Goal: Task Accomplishment & Management: Complete application form

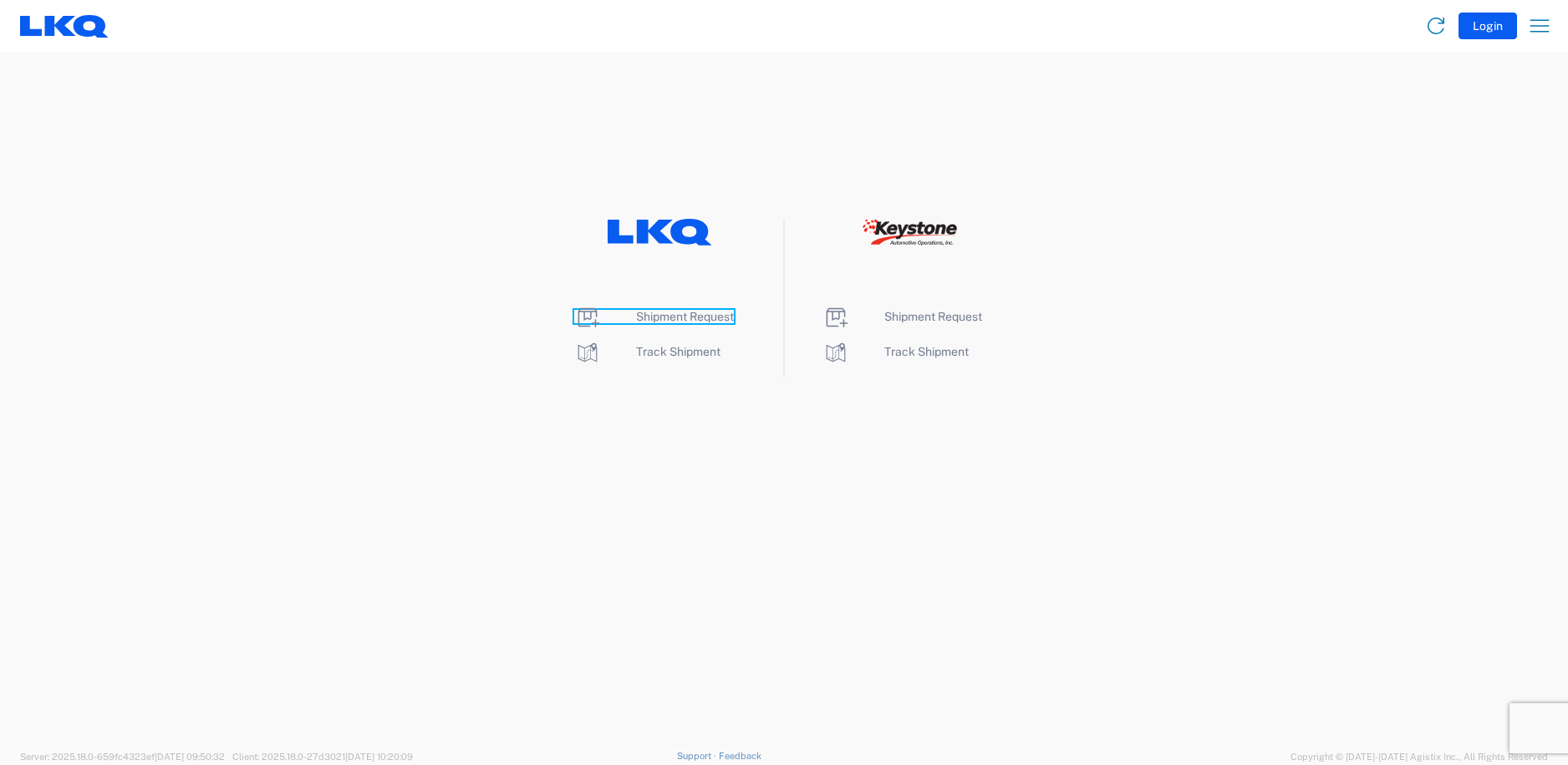
click at [664, 314] on span "Shipment Request" at bounding box center [684, 317] width 97 height 14
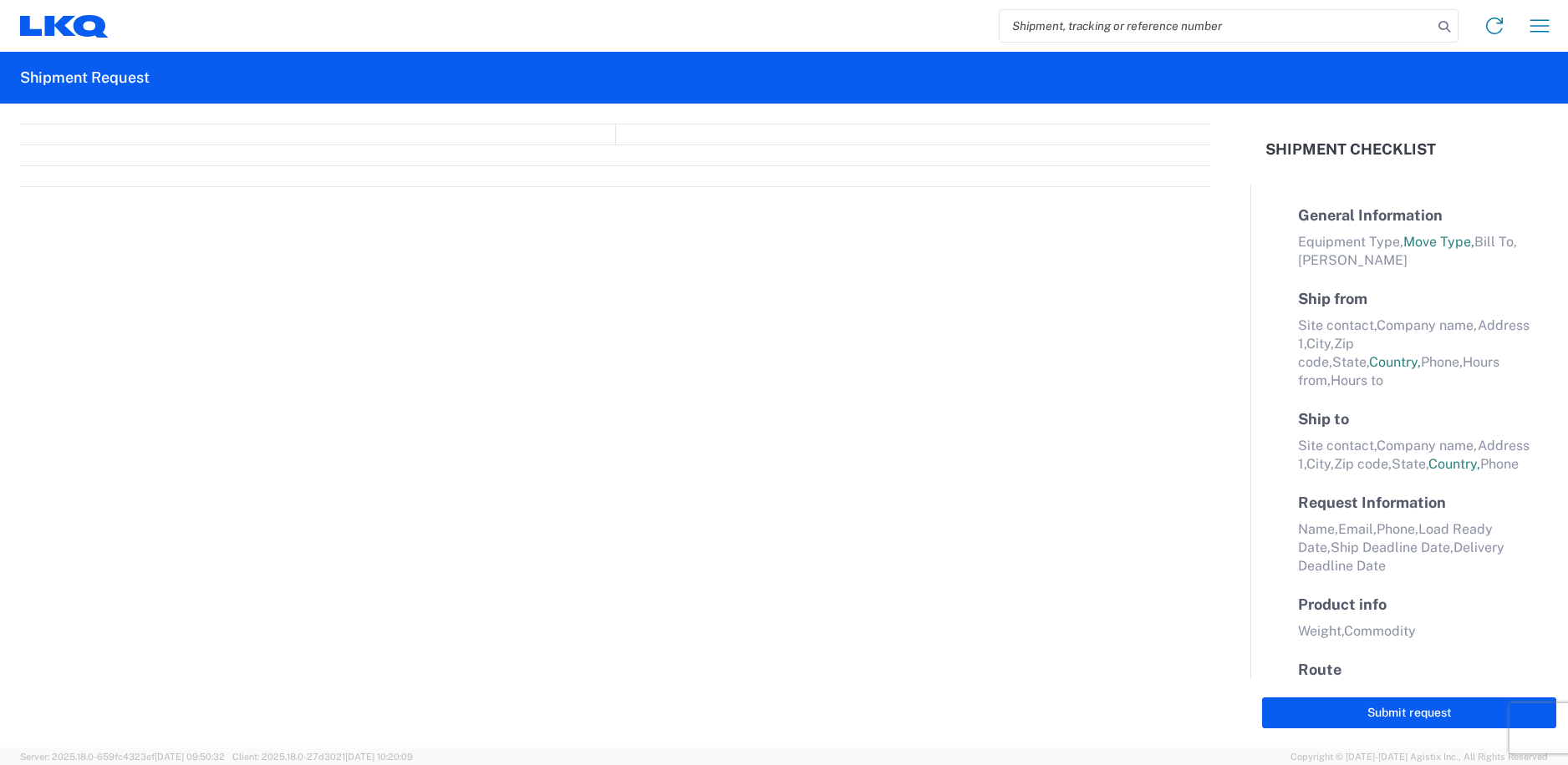
select select "FULL"
select select "LBS"
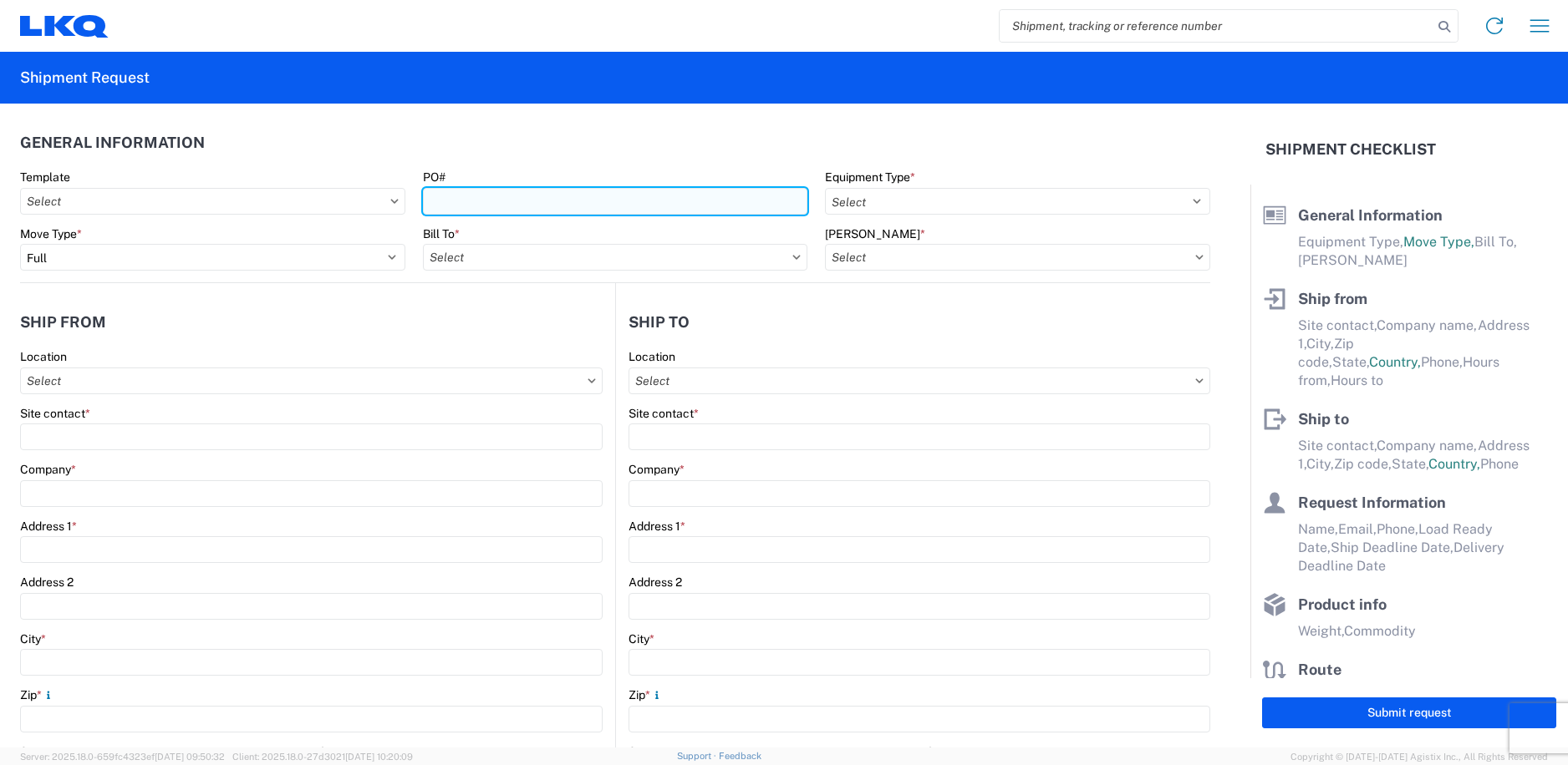
click at [499, 202] on input "PO#" at bounding box center [615, 201] width 385 height 27
type input "t31469"
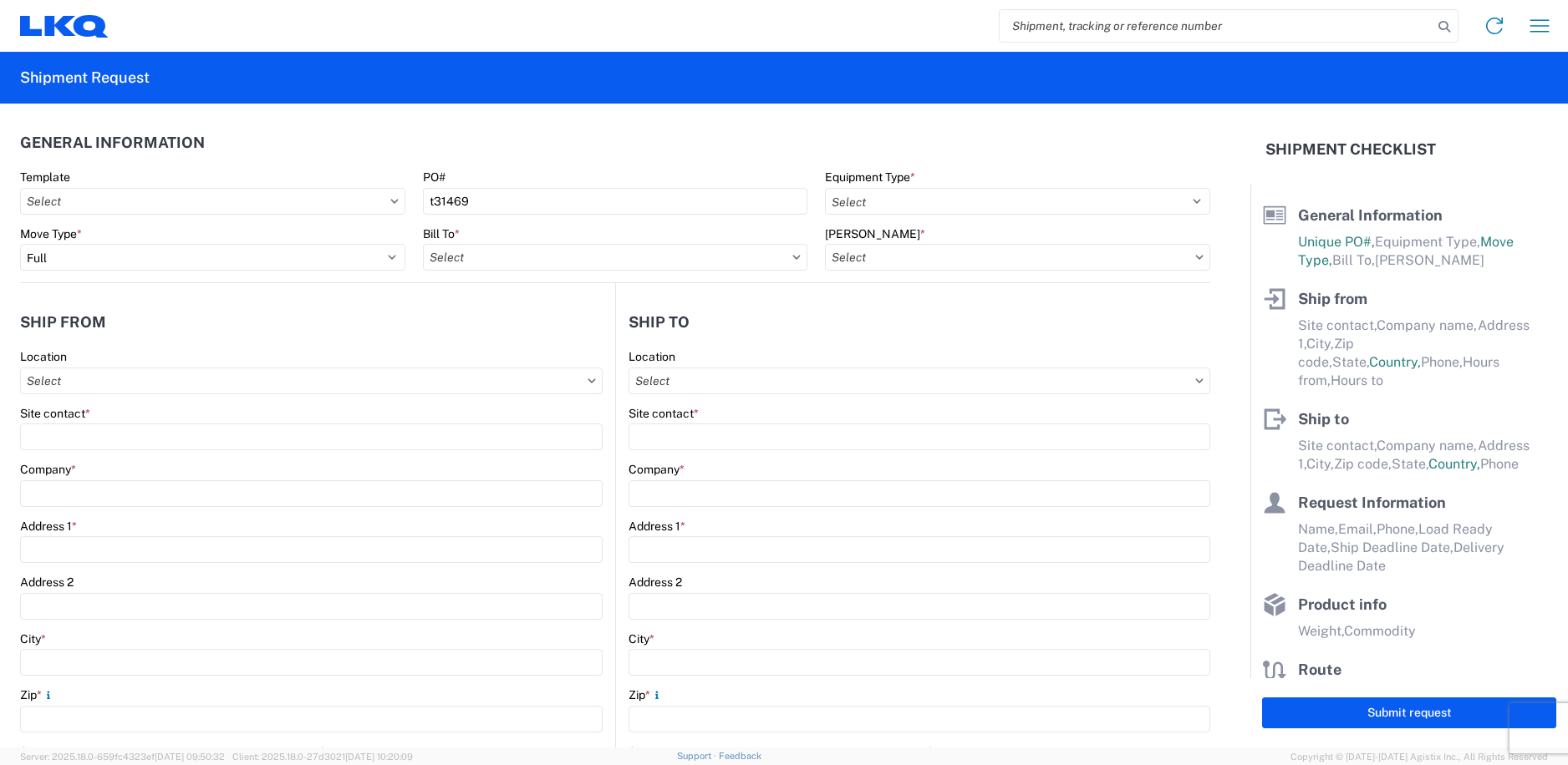
click at [715, 102] on agx-form-header "Shipment Request" at bounding box center [784, 78] width 1568 height 52
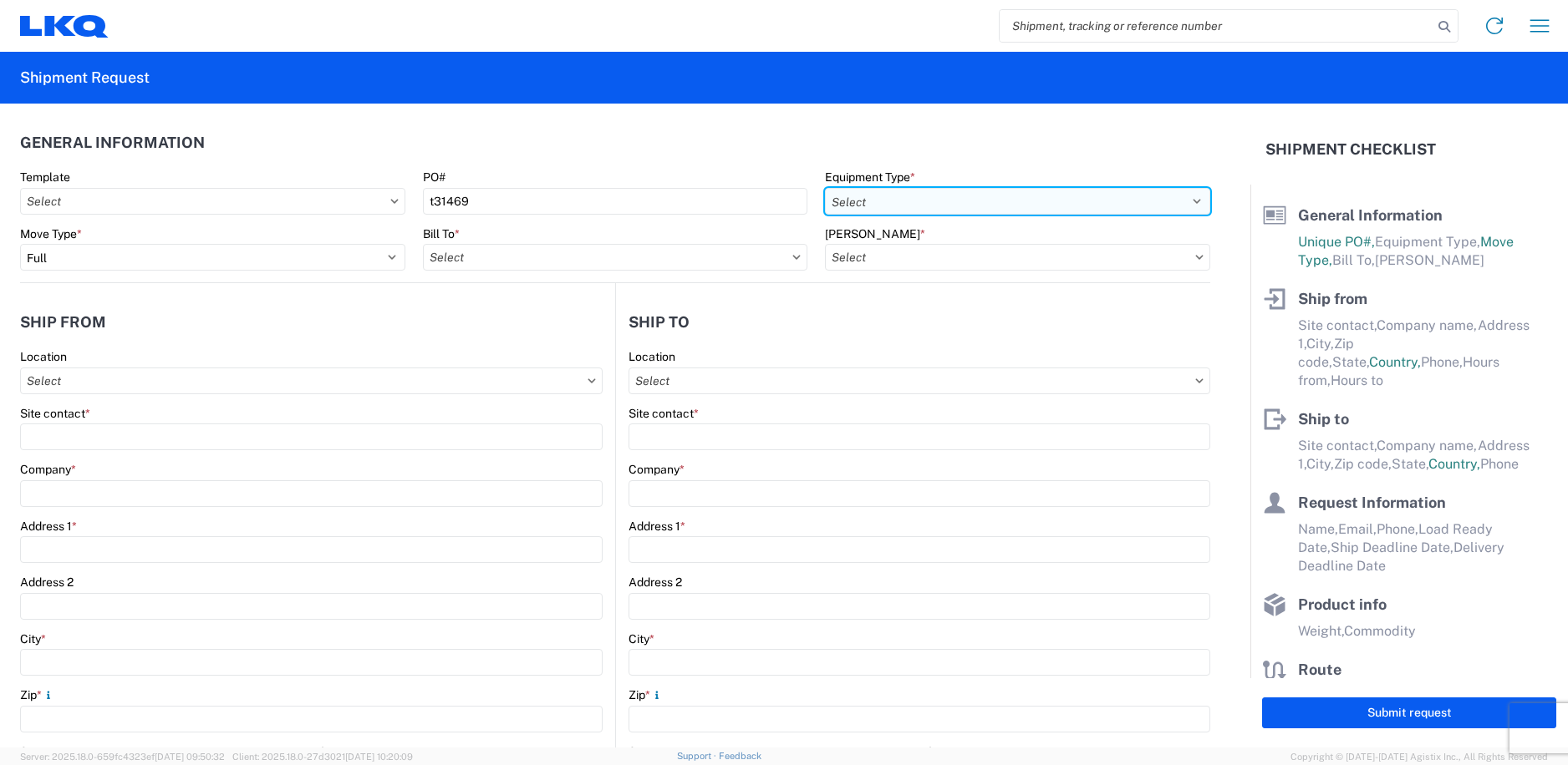
click at [890, 208] on select "Select 53’ Dry Van Flatbed Dropdeck (van) Lowboy (flatbed) Rail" at bounding box center [1017, 201] width 385 height 27
select select "STDV"
click at [825, 188] on select "Select 53’ Dry Van Flatbed Dropdeck (van) Lowboy (flatbed) Rail" at bounding box center [1017, 201] width 385 height 27
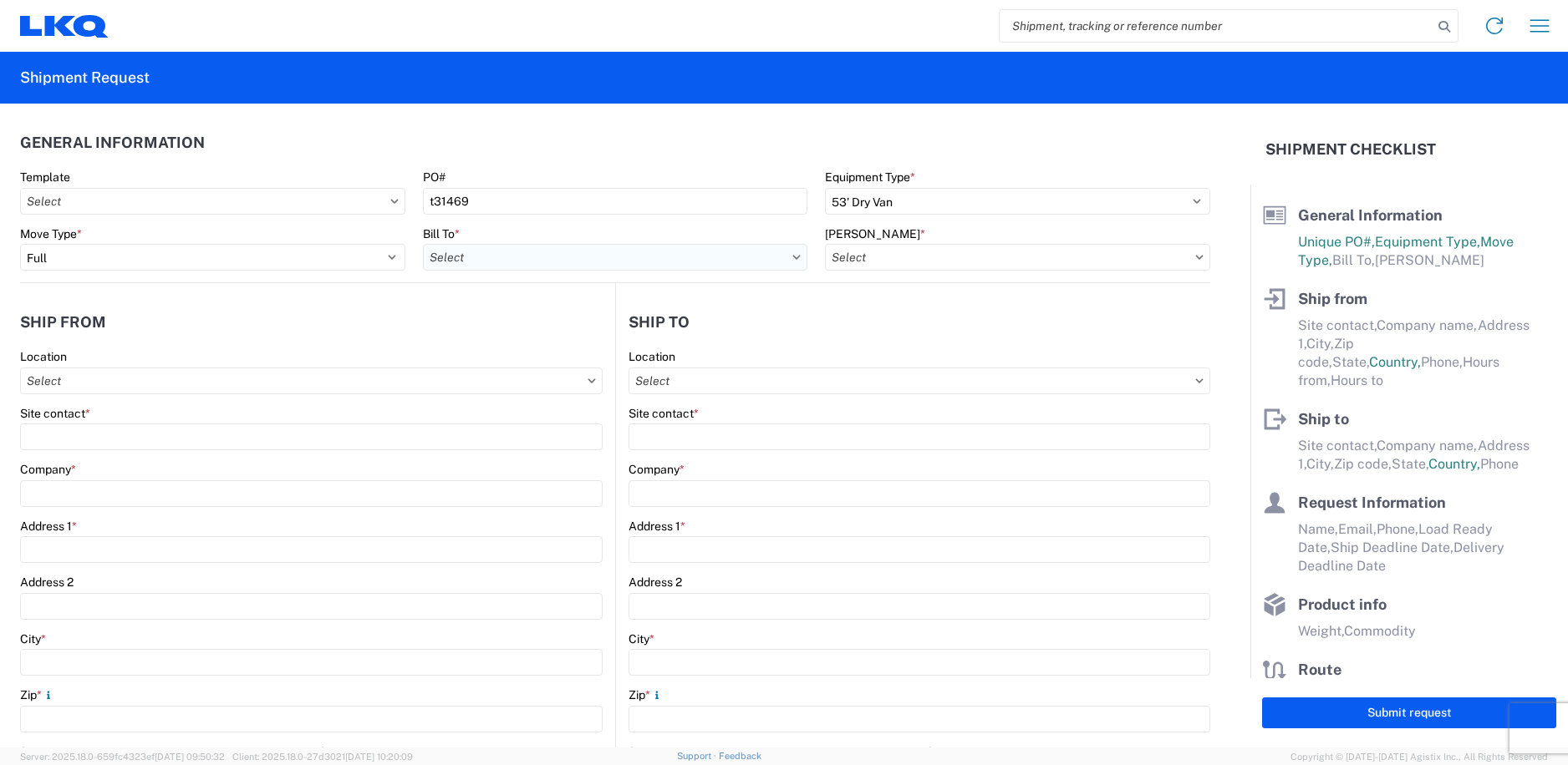
click at [527, 261] on input "Bill To *" at bounding box center [615, 257] width 385 height 27
type input "3392"
click at [497, 338] on div "3392 - Transmetco" at bounding box center [569, 331] width 292 height 27
type input "3392 - Transmetco"
click at [874, 263] on input "Bill Code *" at bounding box center [1017, 257] width 385 height 27
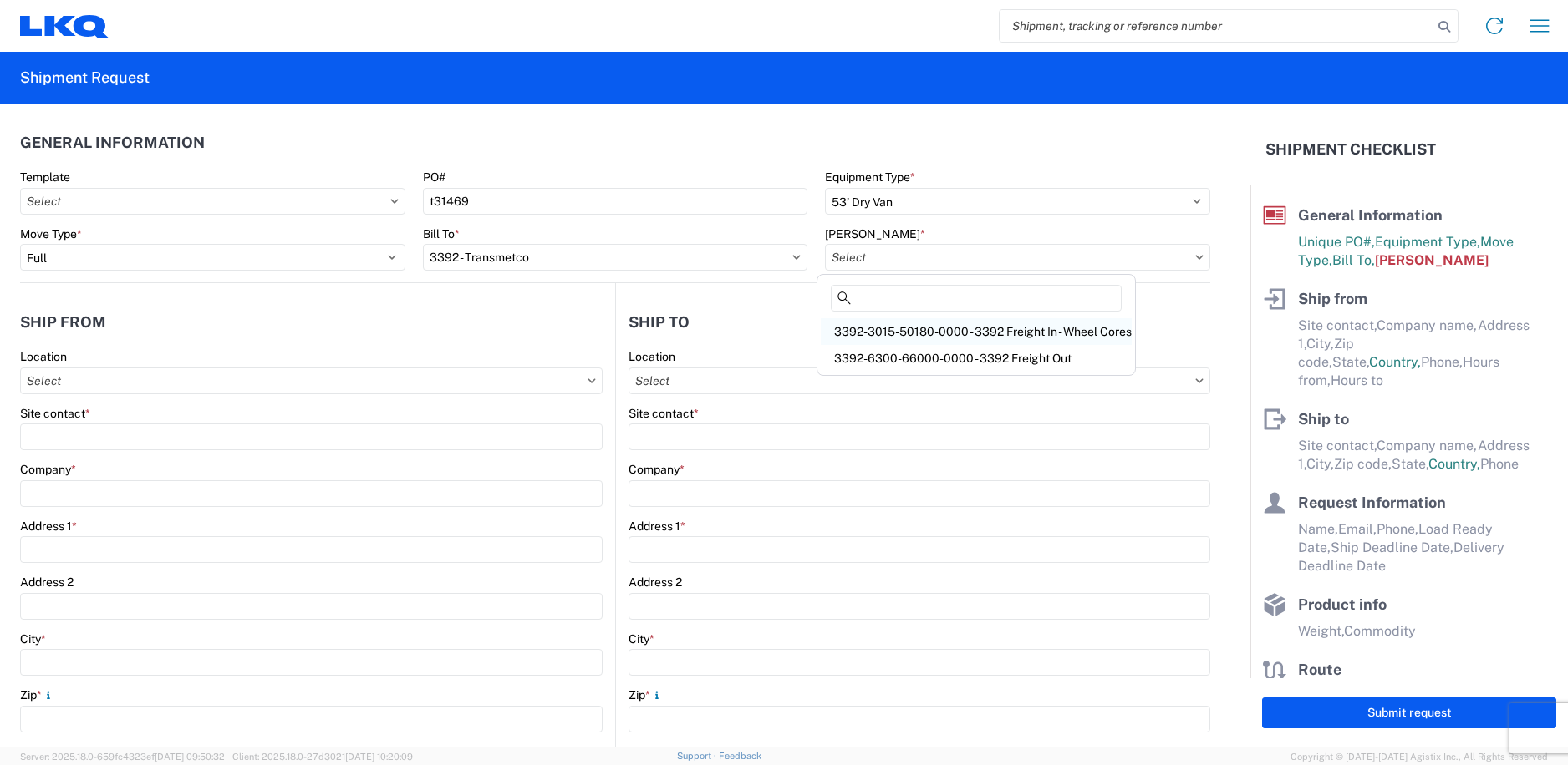
click at [965, 332] on div "3392-3015-50180-0000 - 3392 Freight In - Wheel Cores" at bounding box center [976, 331] width 311 height 27
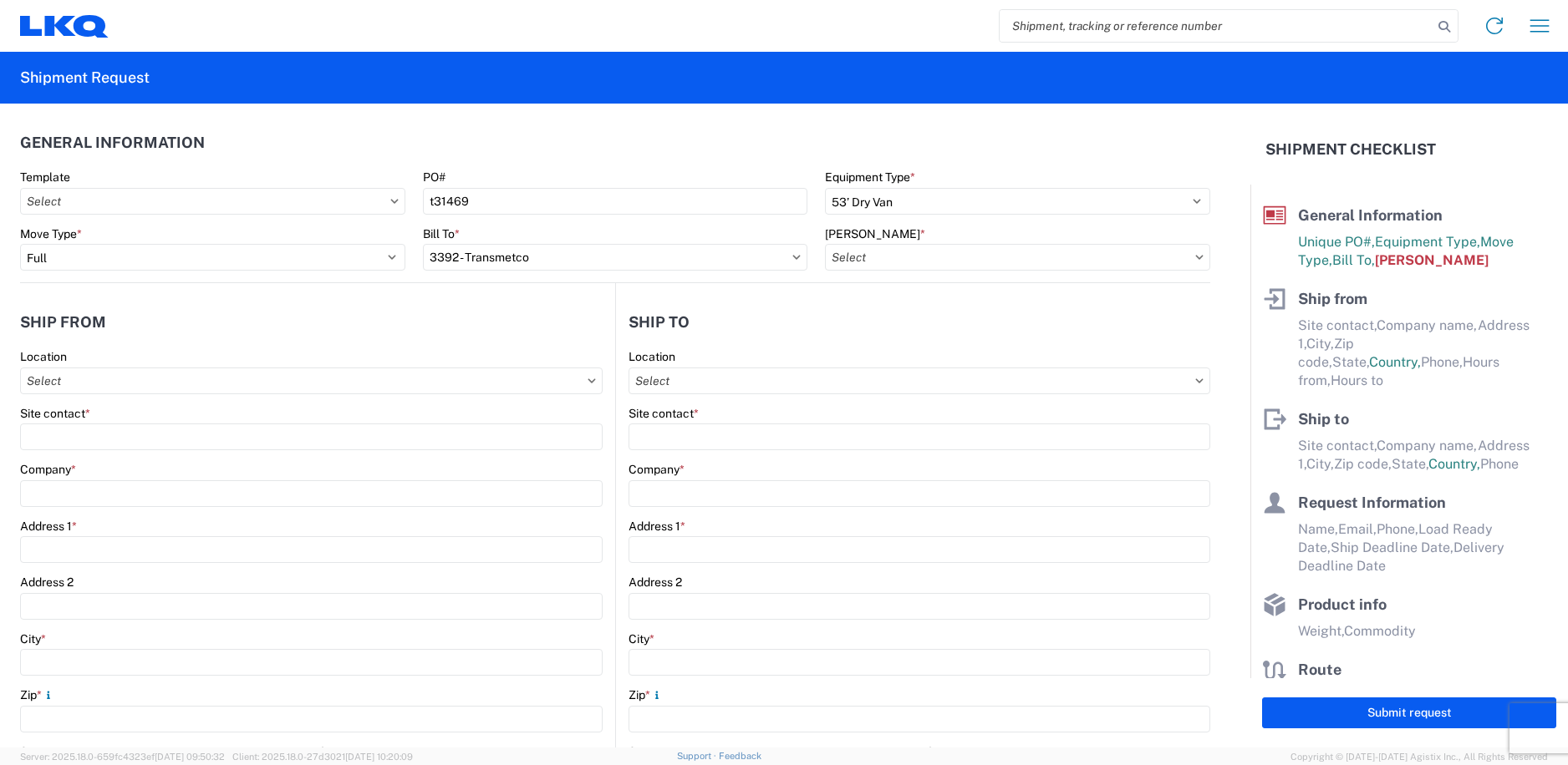
type input "3392-3015-50180-0000 - 3392 Freight In - Wheel Cores"
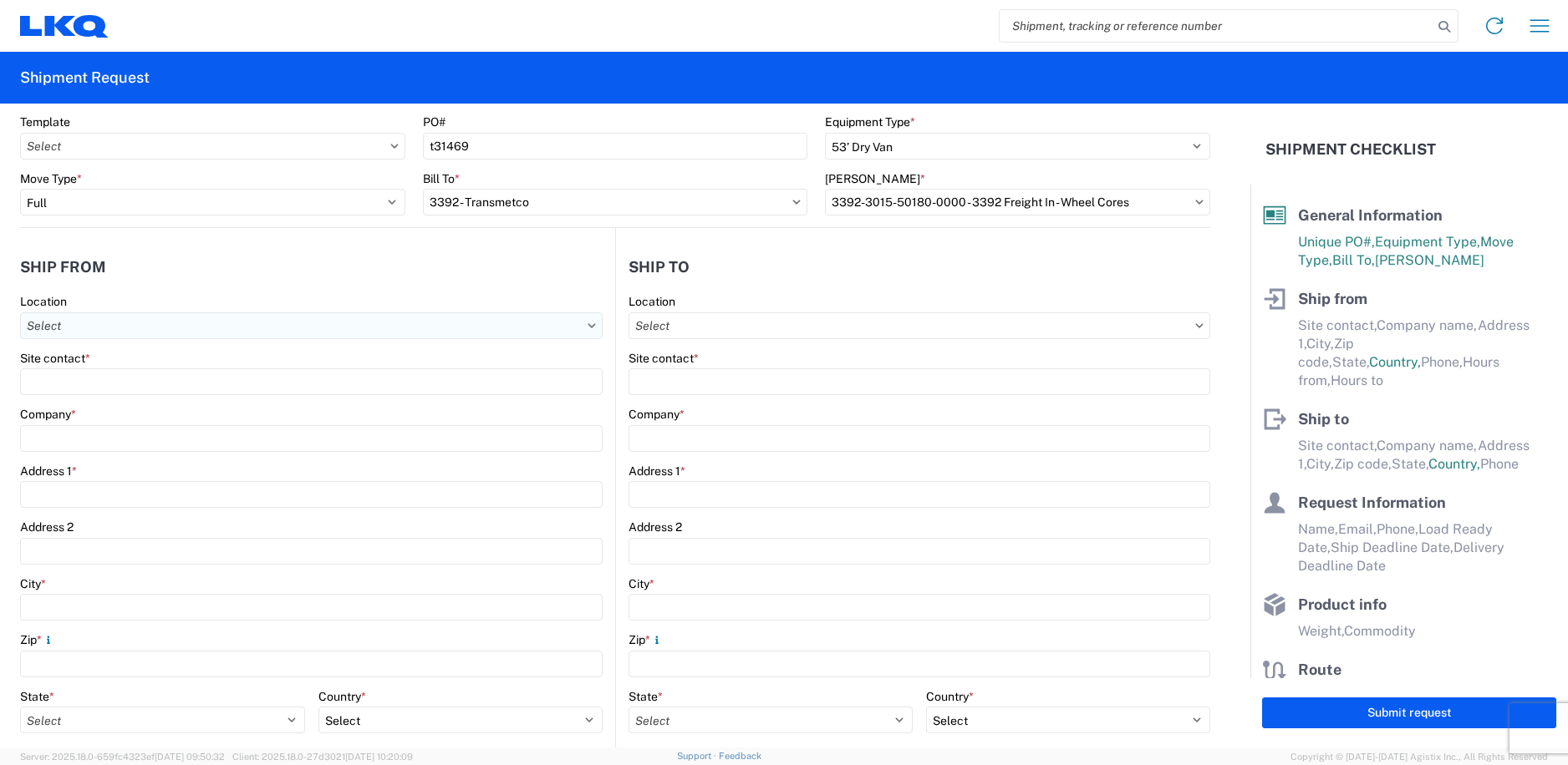
scroll to position [84, 0]
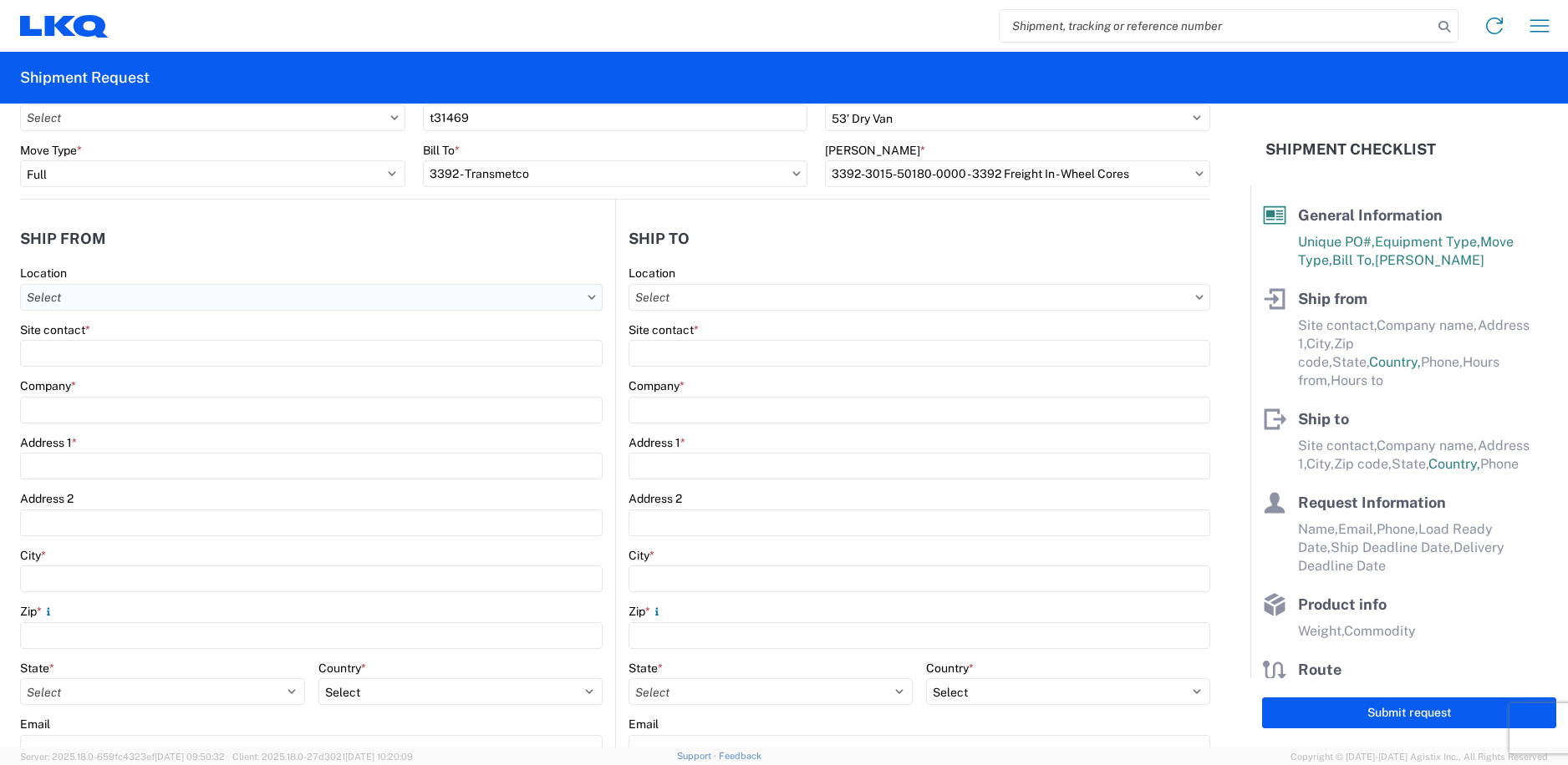
click at [584, 301] on input "Location" at bounding box center [311, 297] width 583 height 27
type input "1227"
click at [149, 374] on div "1227 - LKQ Self Service - East Carolina" at bounding box center [170, 371] width 292 height 27
type input "1227 - LKQ Self Service - East Carolina"
type input "LKQ Corporation"
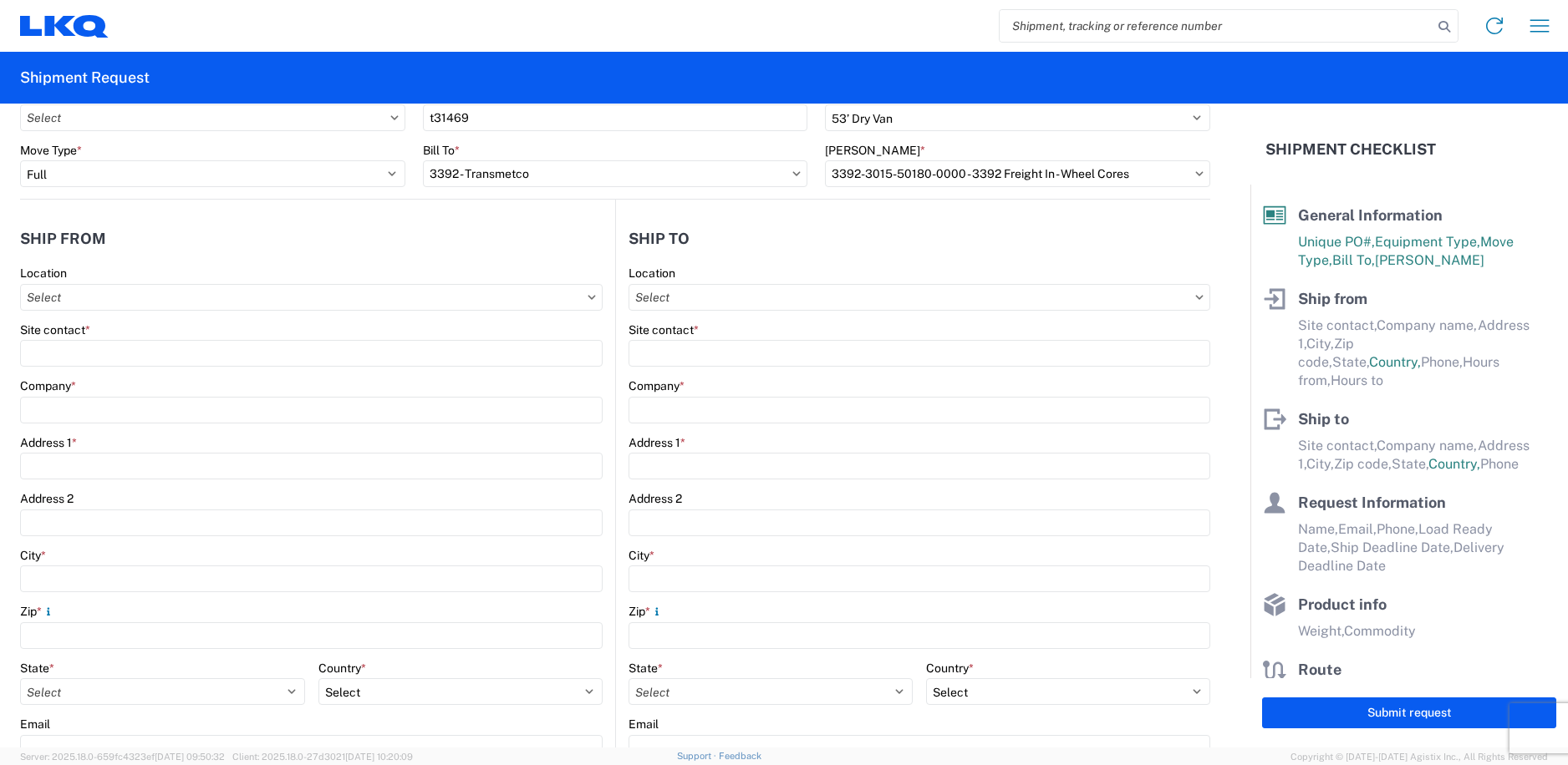
type input "4558 US 13"
type input "Greenville"
type input "27834"
select select "NC"
select select "US"
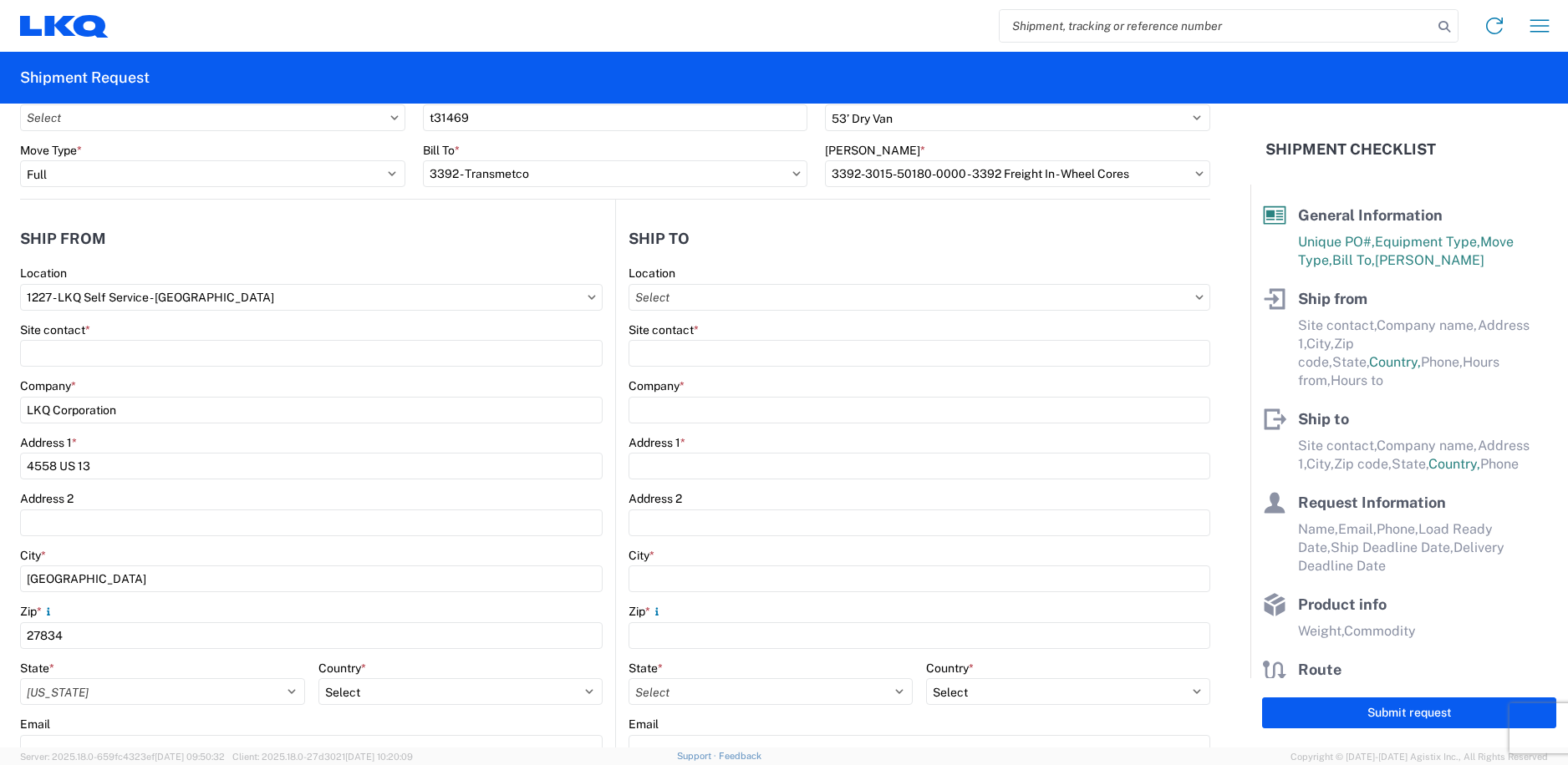
type input "07:00"
type input "13:30"
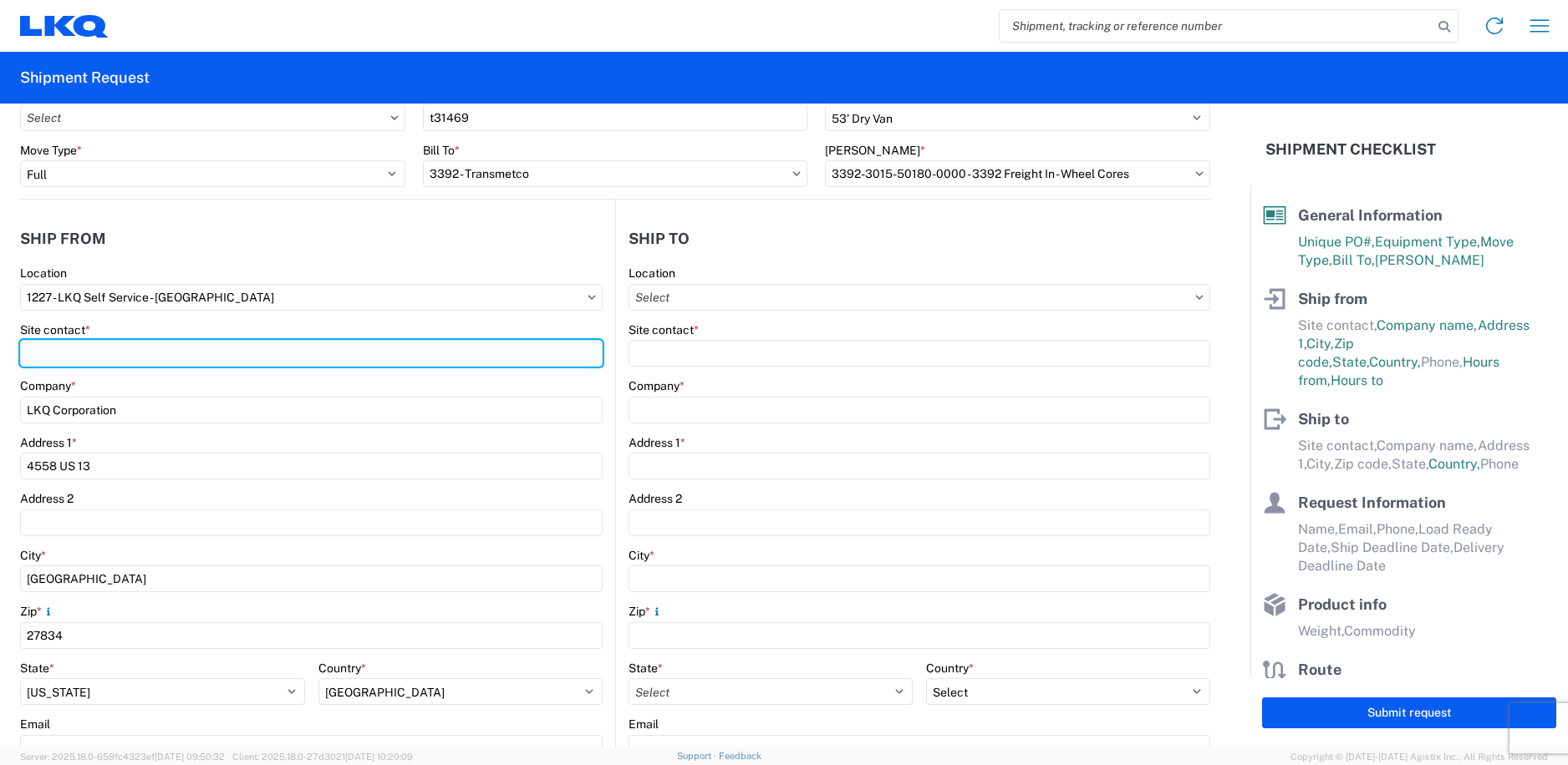
click at [142, 360] on input "Site contact *" at bounding box center [311, 353] width 583 height 27
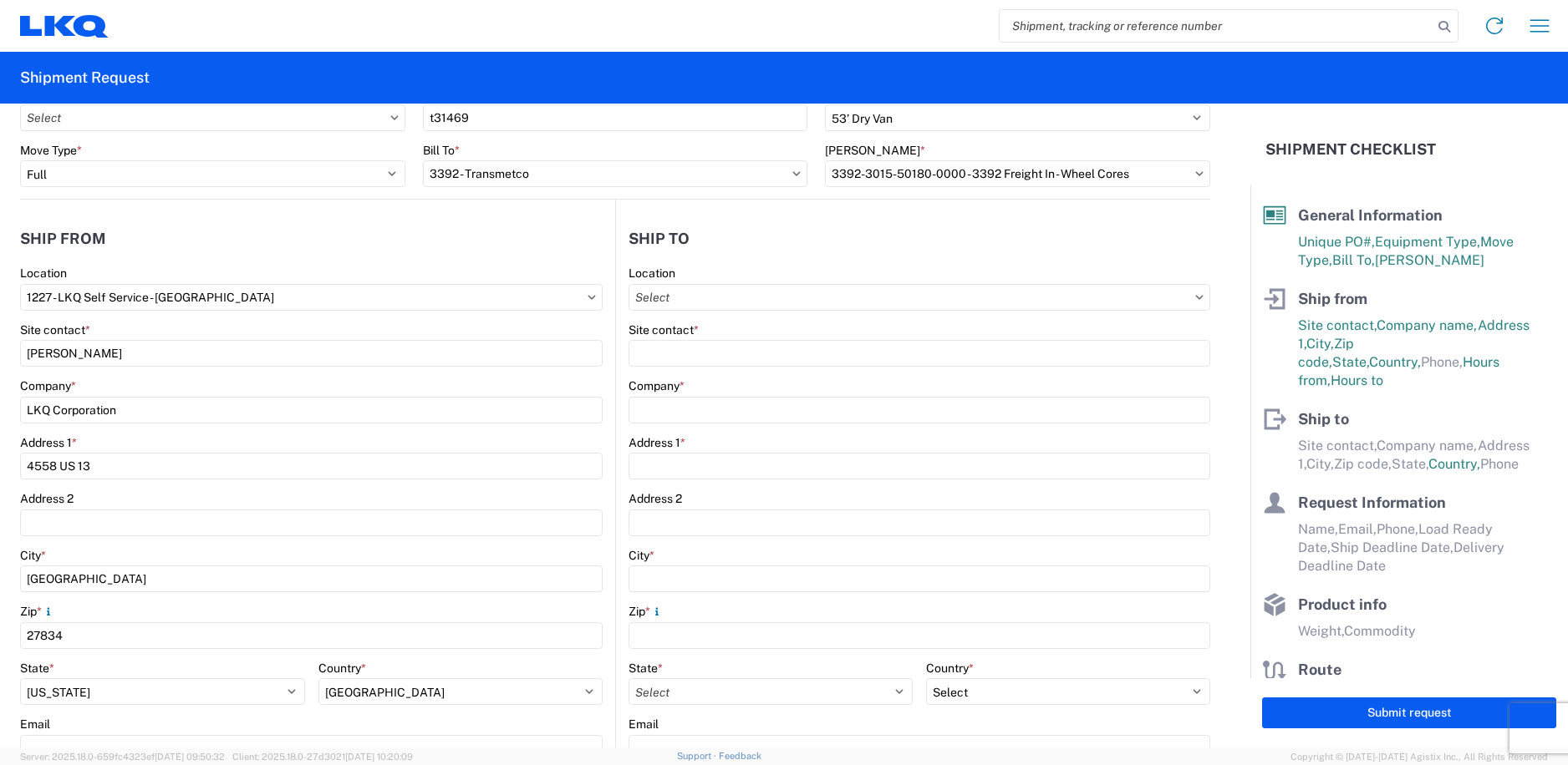
click at [349, 245] on header "Ship from" at bounding box center [317, 239] width 595 height 38
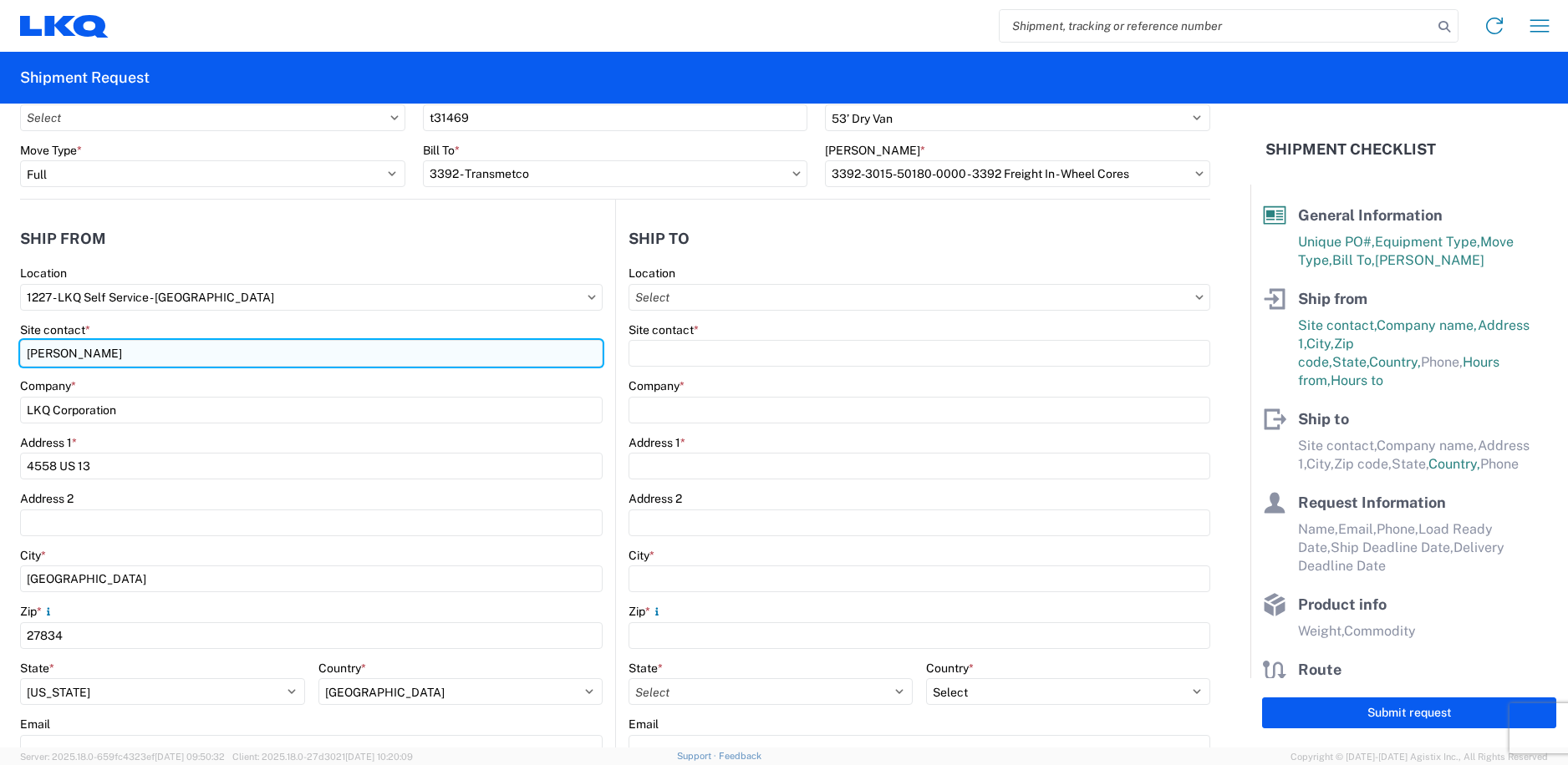
click at [66, 355] on input "Brian martin" at bounding box center [311, 353] width 583 height 27
type input "Brian Martin"
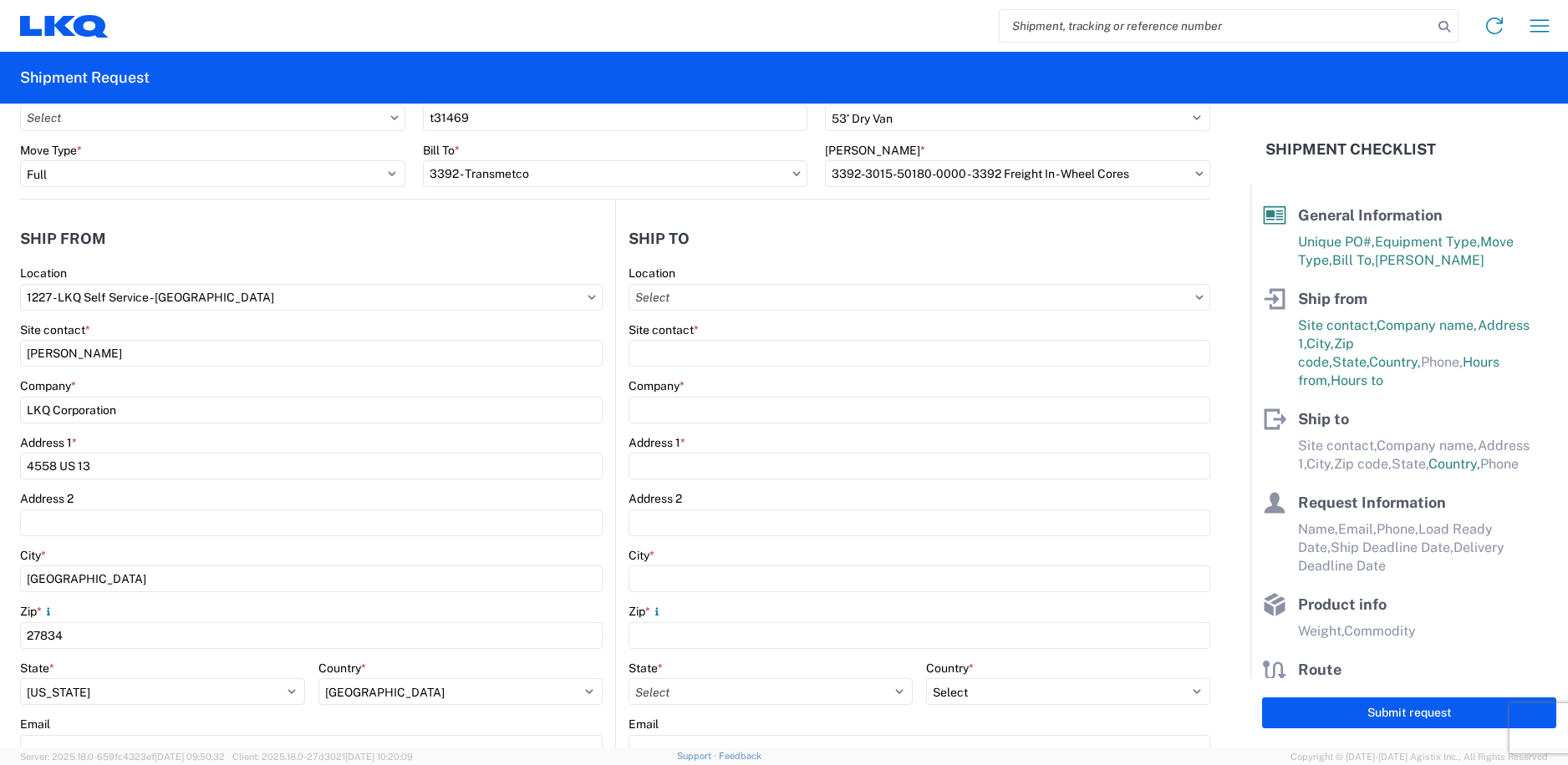
click at [261, 223] on header "Ship from" at bounding box center [317, 239] width 595 height 38
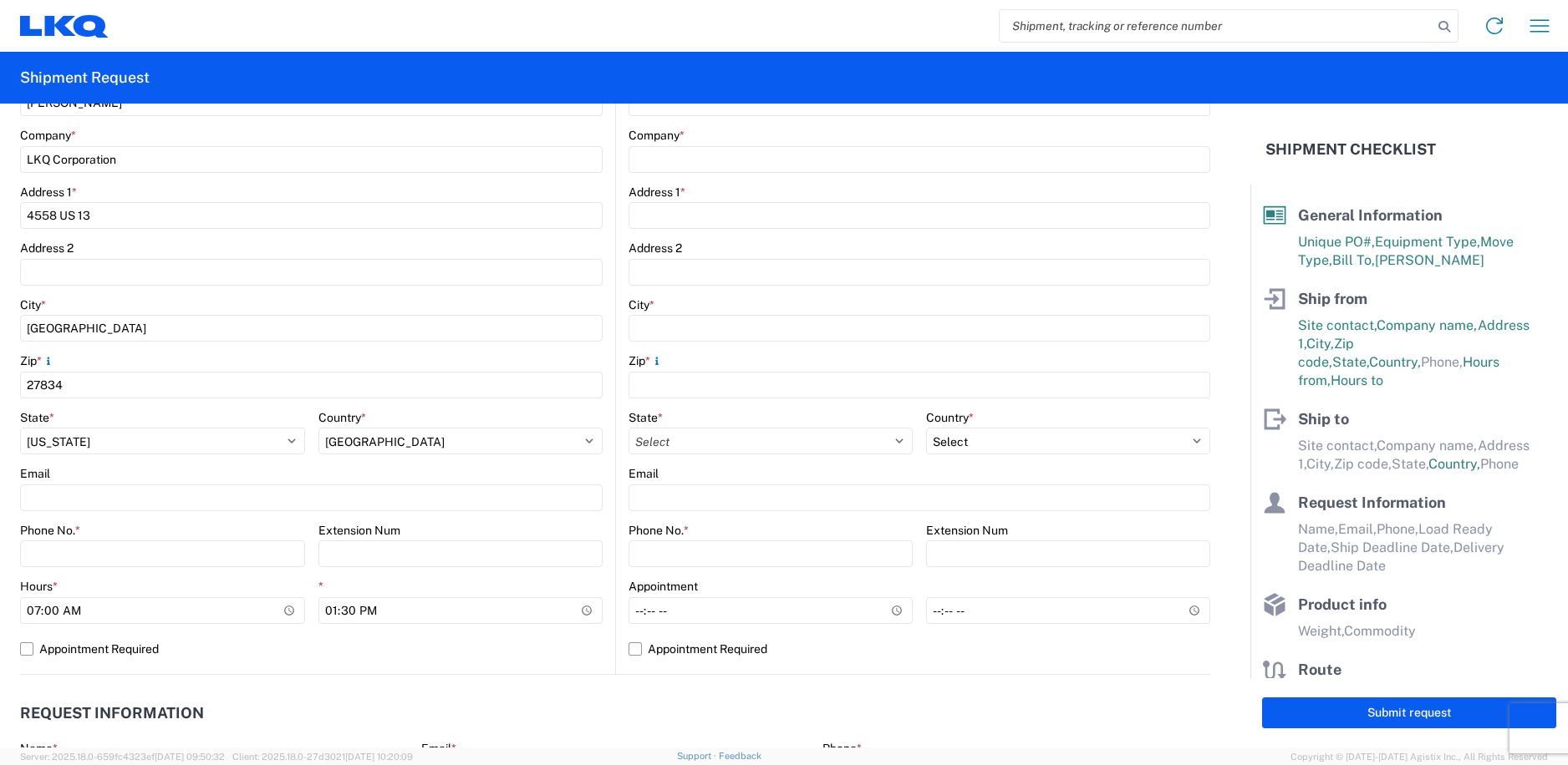
scroll to position [418, 0]
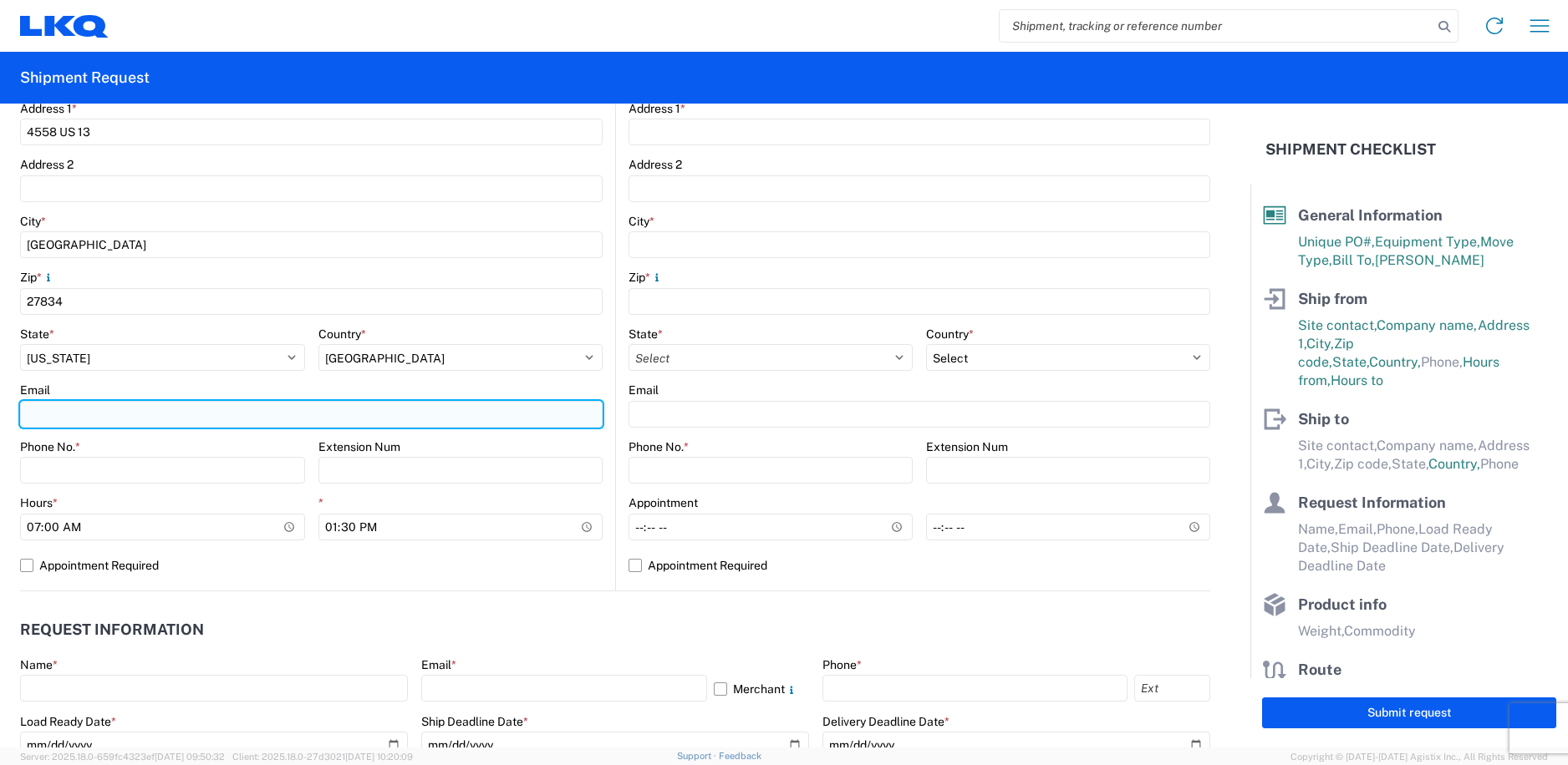
click at [105, 420] on input "Email" at bounding box center [311, 414] width 583 height 27
type input "bmmartin@lkqcorp.com"
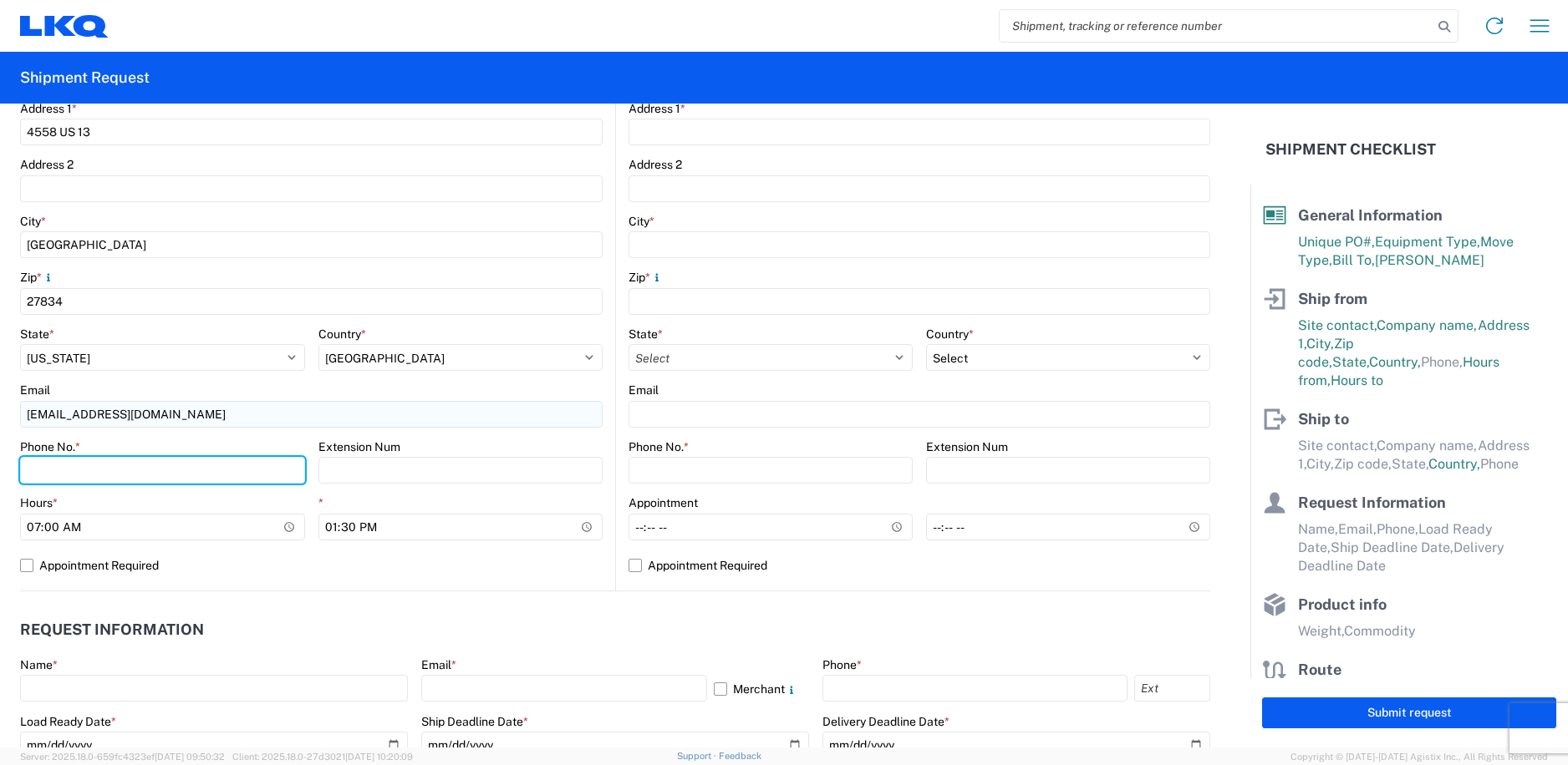
type input "2523201962"
click at [241, 439] on div "Phone No. *" at bounding box center [162, 446] width 285 height 15
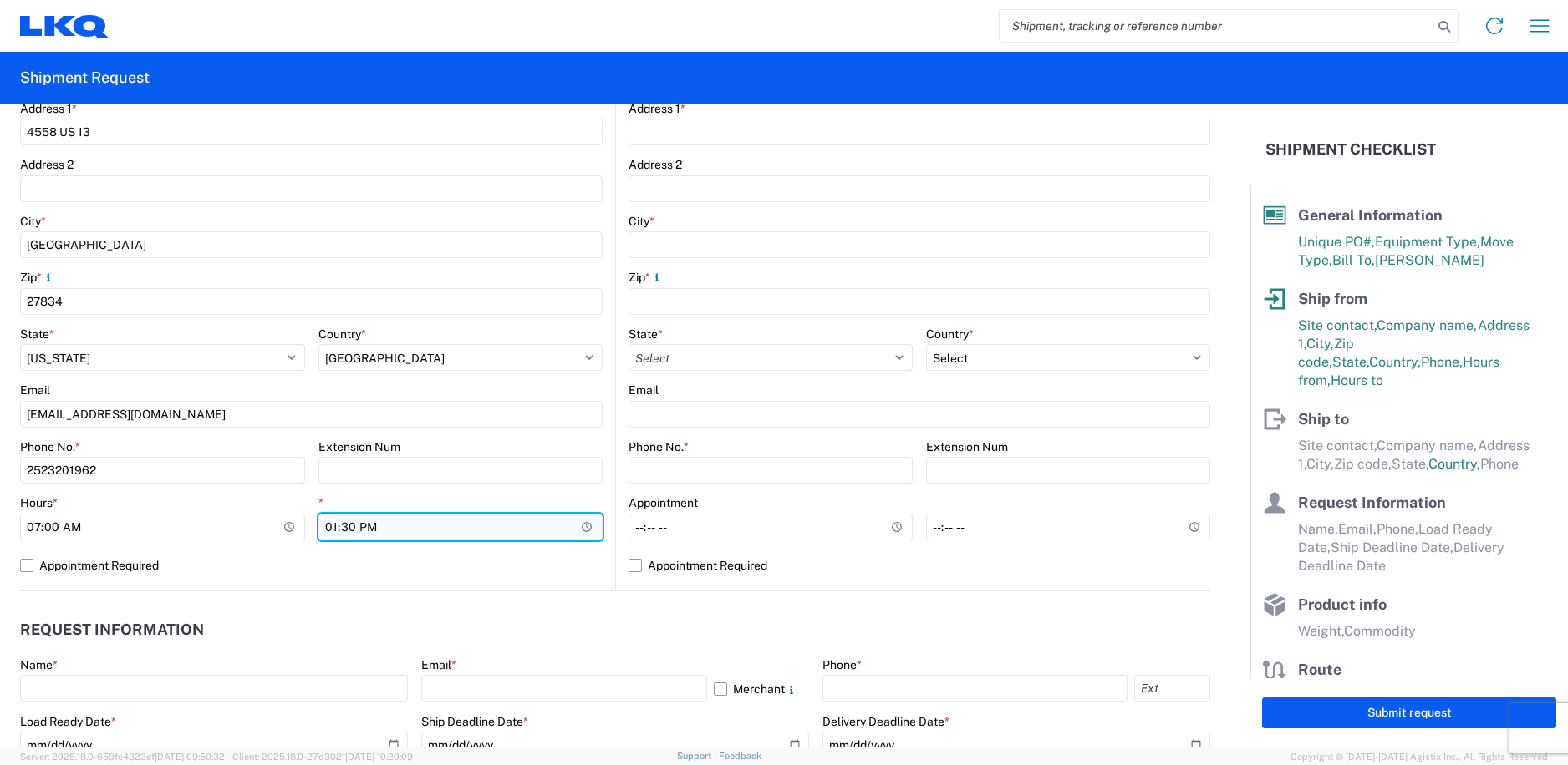
click at [541, 529] on input "13:30" at bounding box center [460, 526] width 285 height 27
click at [331, 526] on input "13:30" at bounding box center [460, 526] width 285 height 27
type input "14:30"
click at [254, 499] on div "Hours *" at bounding box center [162, 502] width 285 height 15
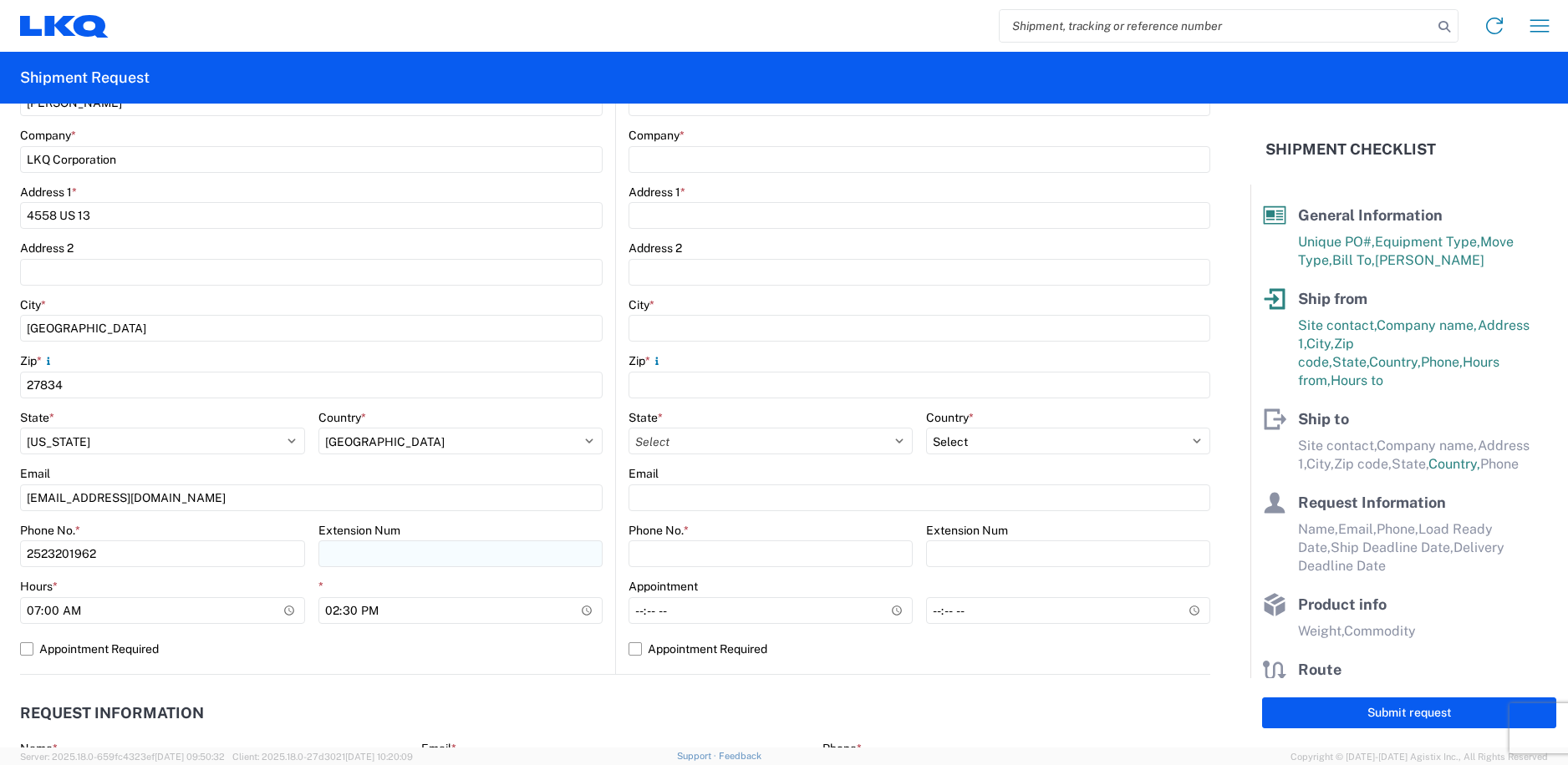
scroll to position [0, 0]
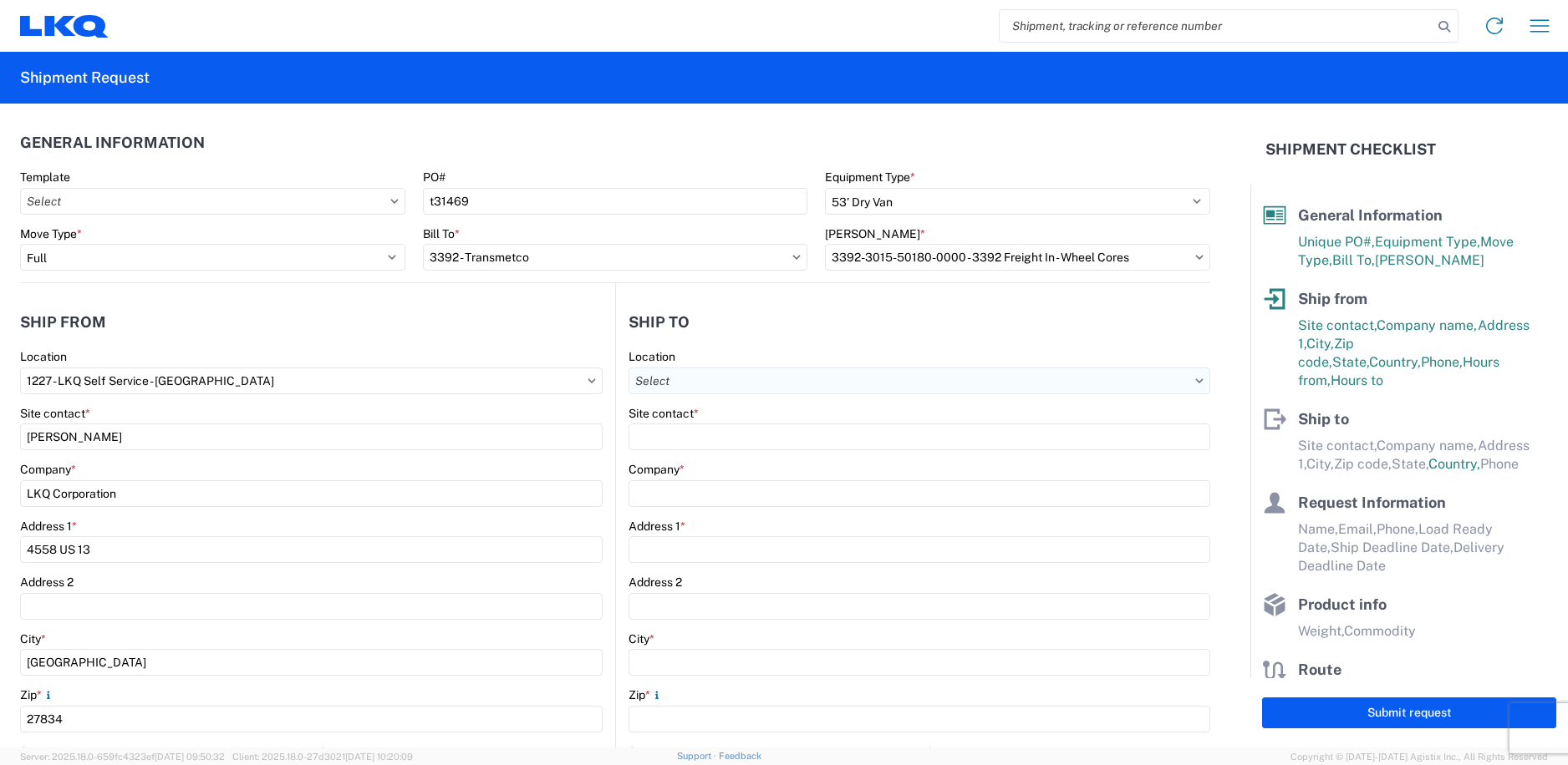
click at [786, 373] on input "Location" at bounding box center [919, 381] width 582 height 27
type input "3392"
click at [694, 467] on div "3392 - Transmetco" at bounding box center [772, 455] width 292 height 27
type input "3392 - Transmetco"
type input "LKQ Corporation"
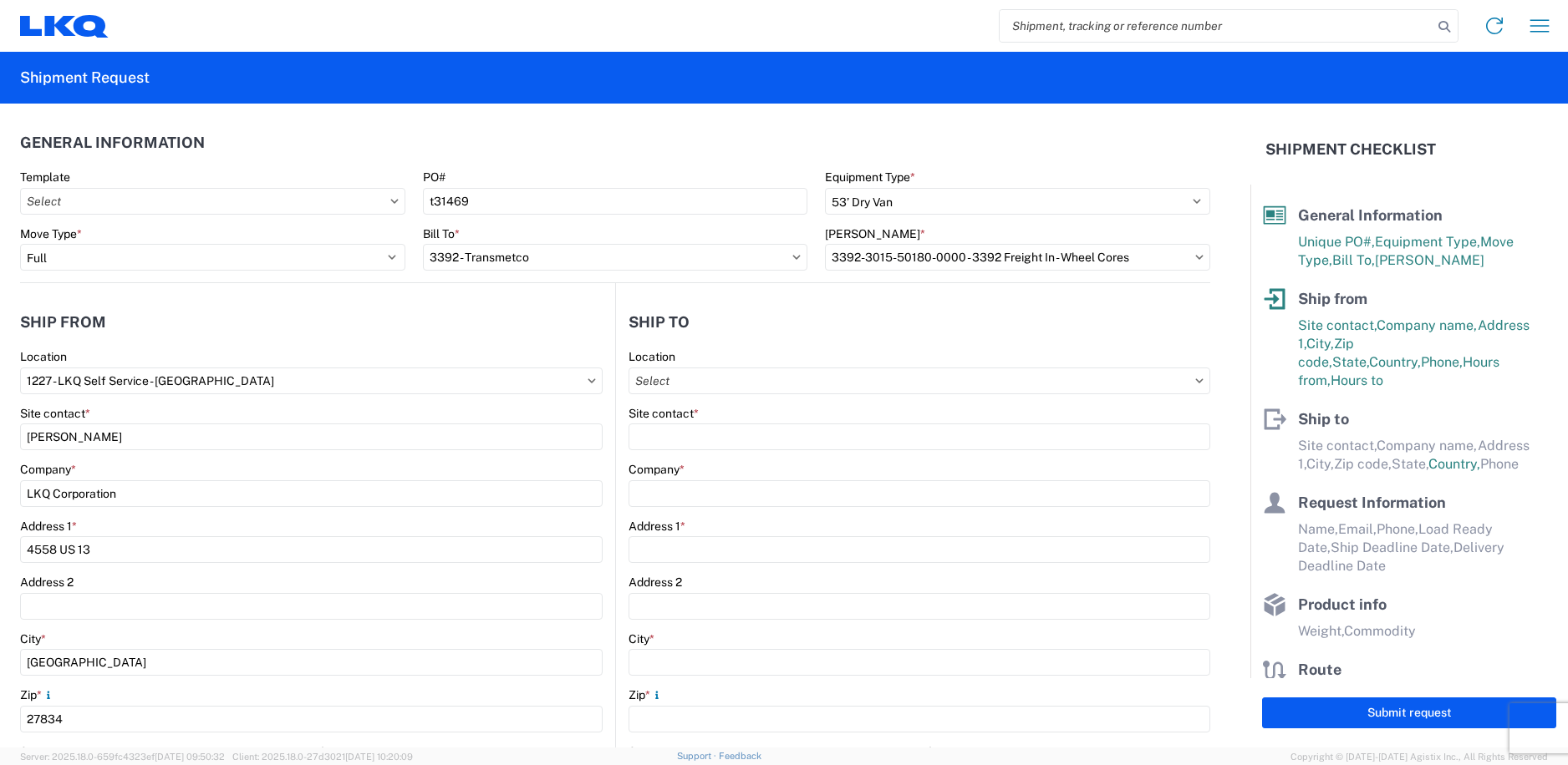
type input "1750 Riverfork Dr"
type input "Huntington"
type input "46750"
select select "US"
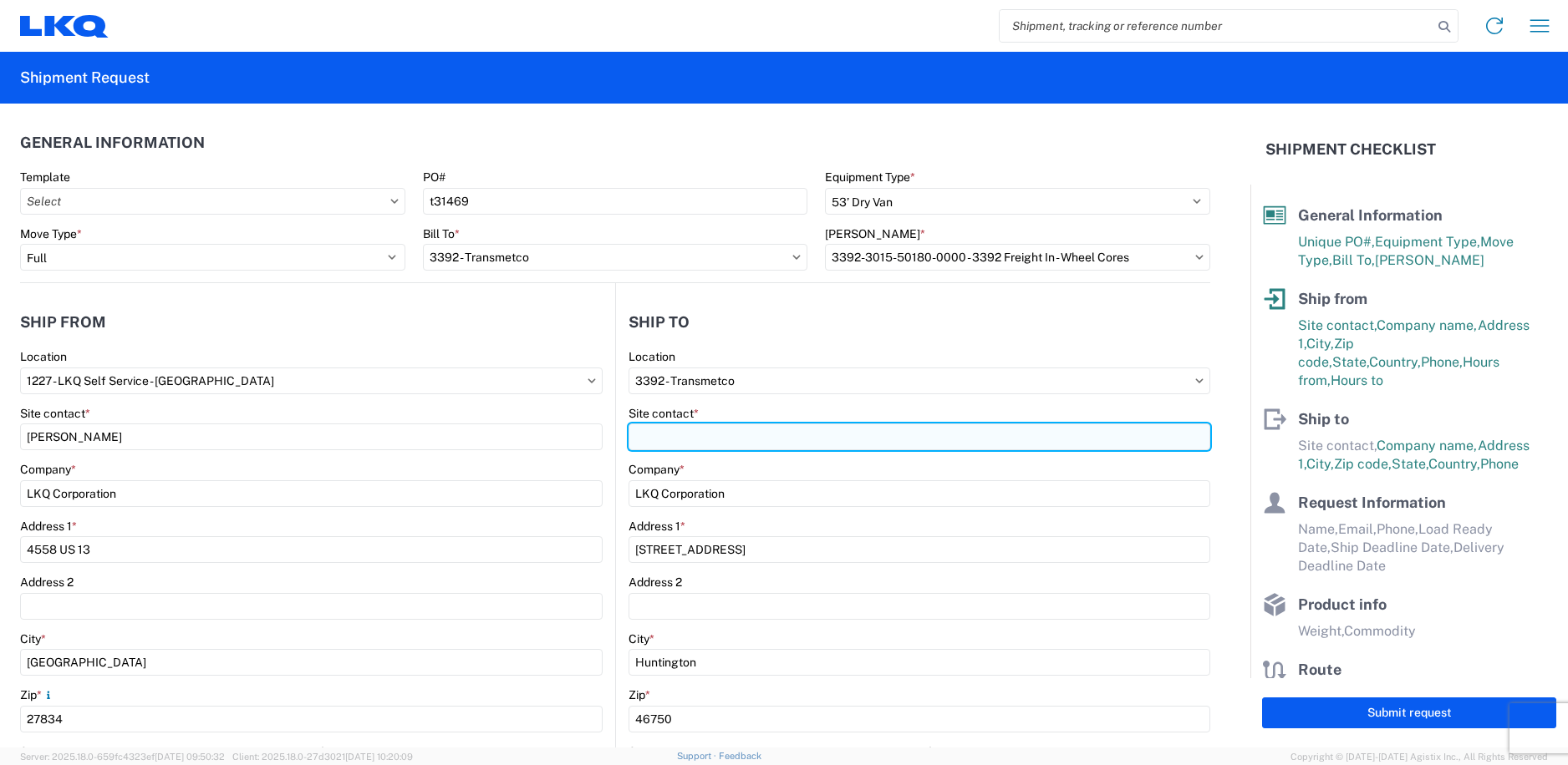
click at [703, 445] on input "Site contact *" at bounding box center [919, 437] width 582 height 27
click at [747, 437] on input "receiving department" at bounding box center [919, 437] width 582 height 27
type input "receiving department"
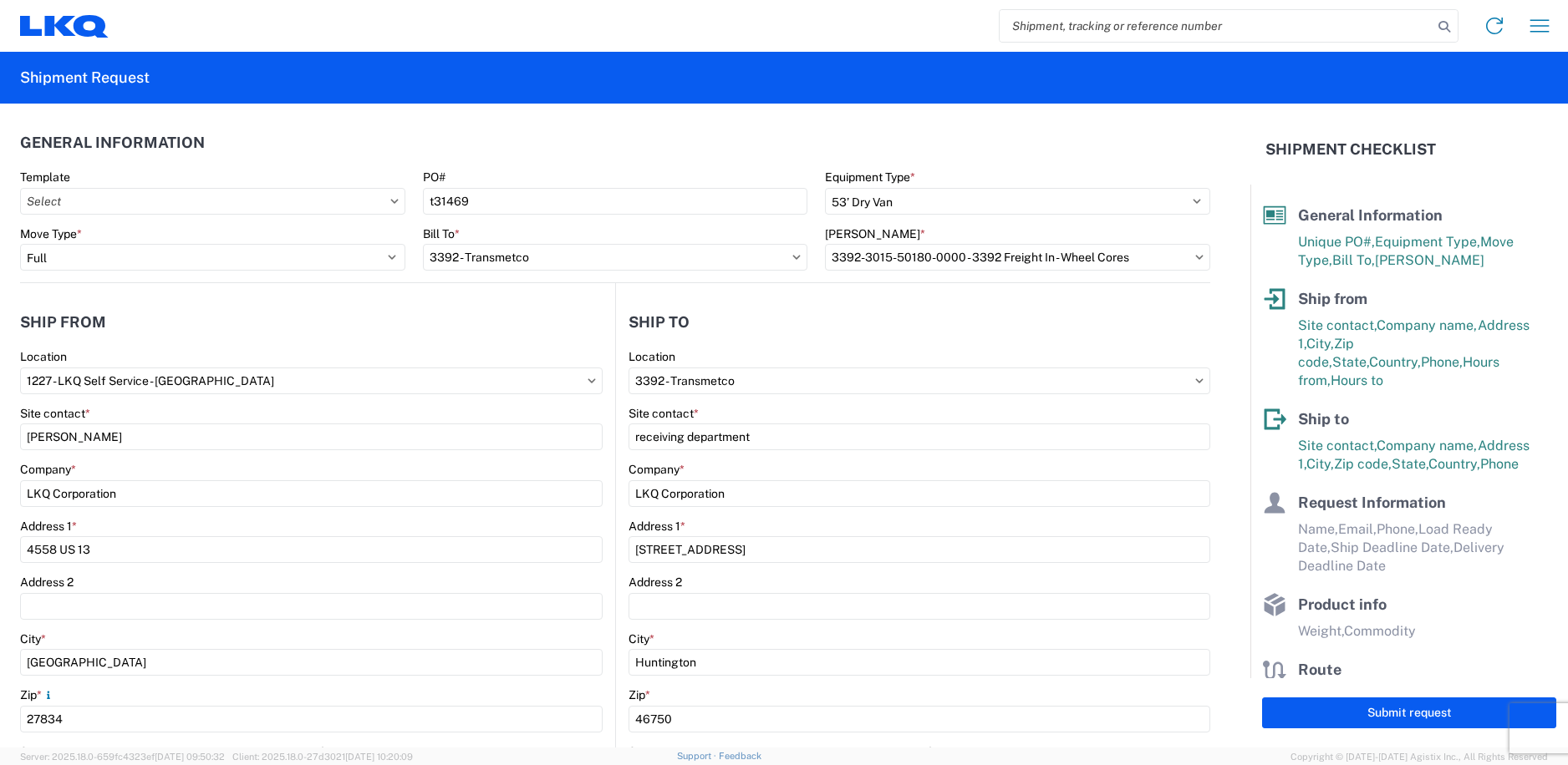
click at [616, 460] on main "3392 Location 3392 - Transmetco Site contact * receiving department Company * L…" at bounding box center [913, 659] width 594 height 620
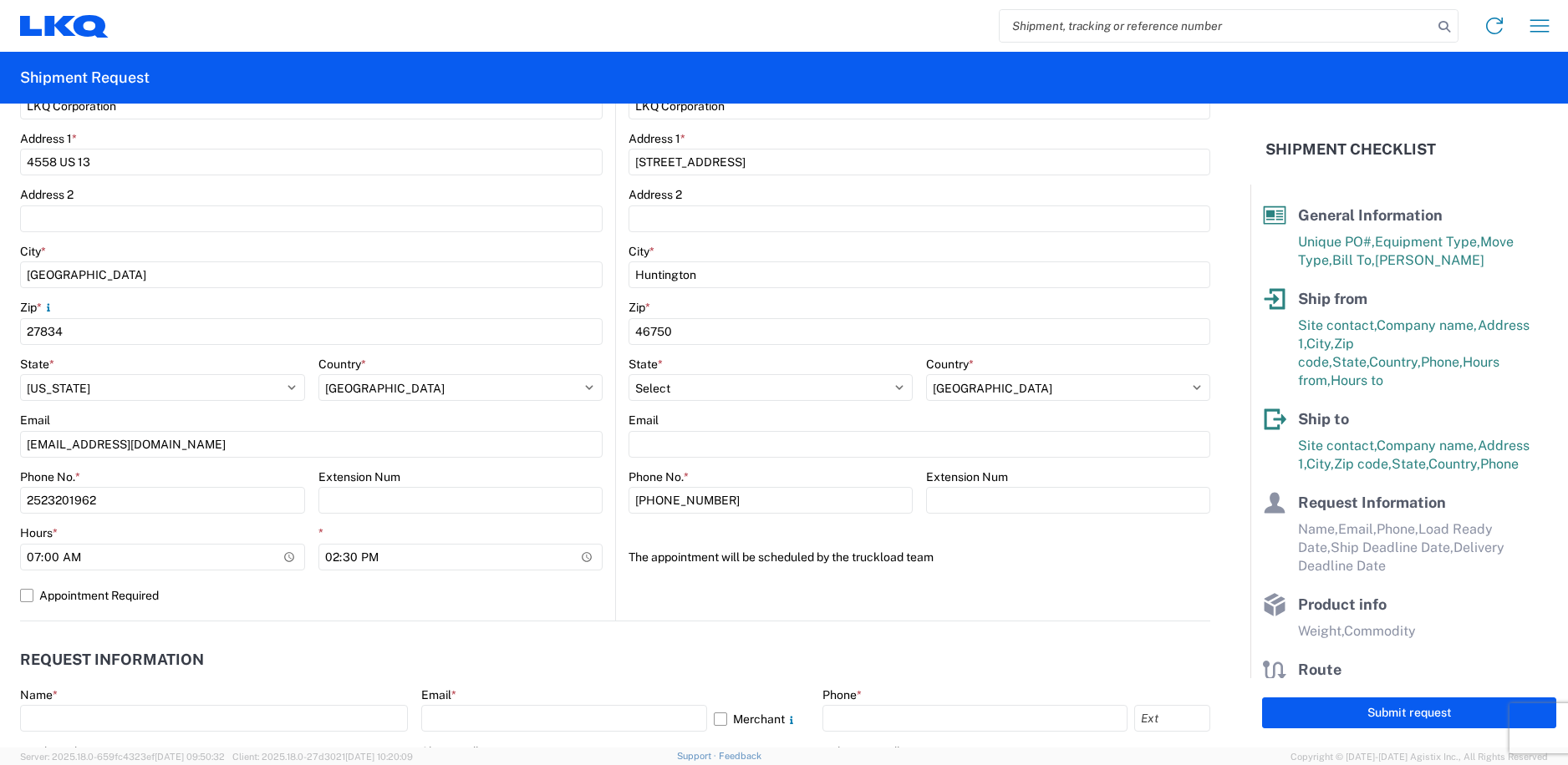
scroll to position [418, 0]
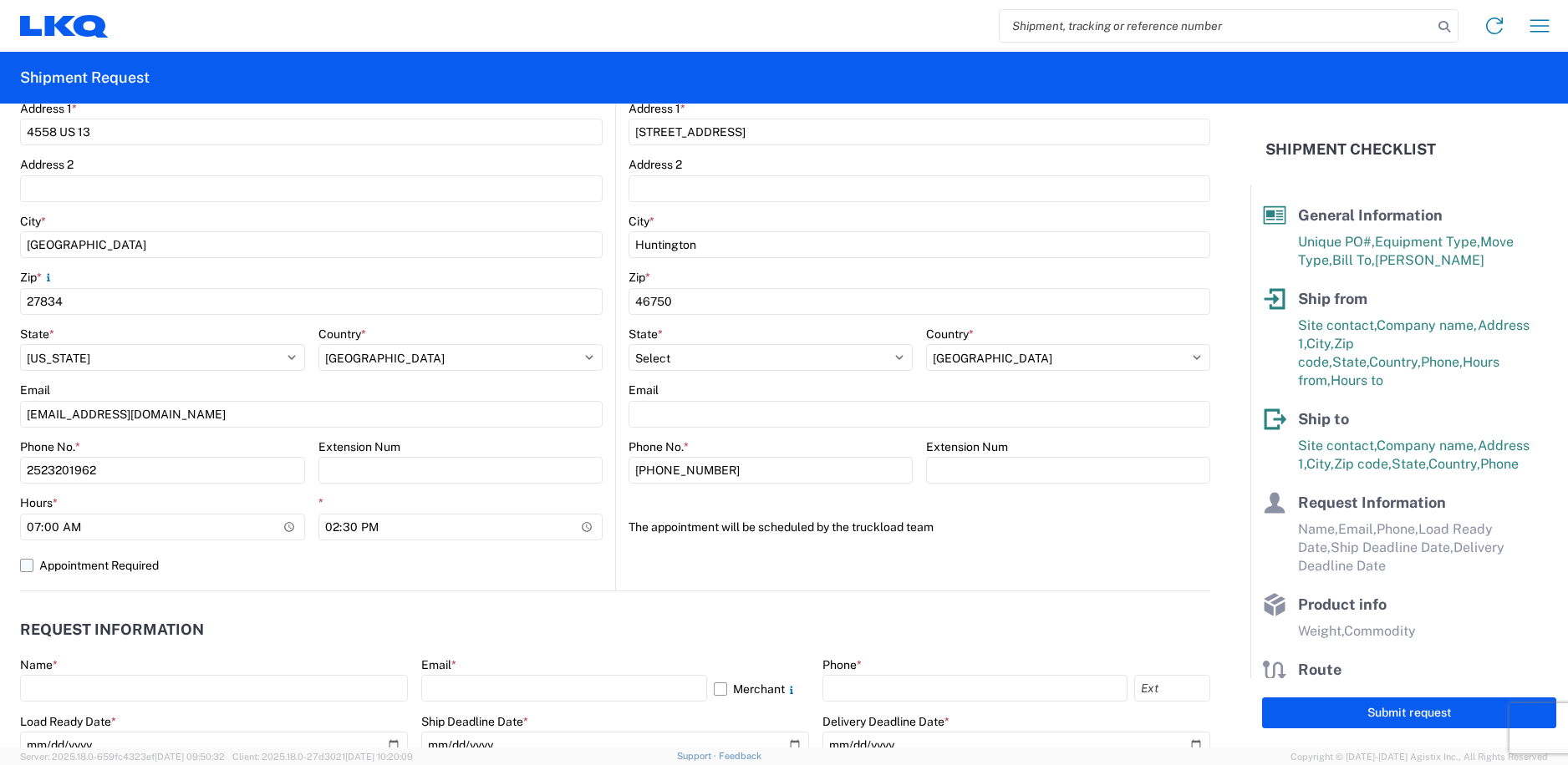
click at [564, 572] on label "Appointment Required" at bounding box center [311, 565] width 583 height 27
click at [0, 0] on input "Appointment Required" at bounding box center [0, 0] width 0 height 0
select select "US"
click at [33, 565] on label "Appointment Required" at bounding box center [311, 565] width 583 height 27
click at [0, 0] on input "Appointment Required" at bounding box center [0, 0] width 0 height 0
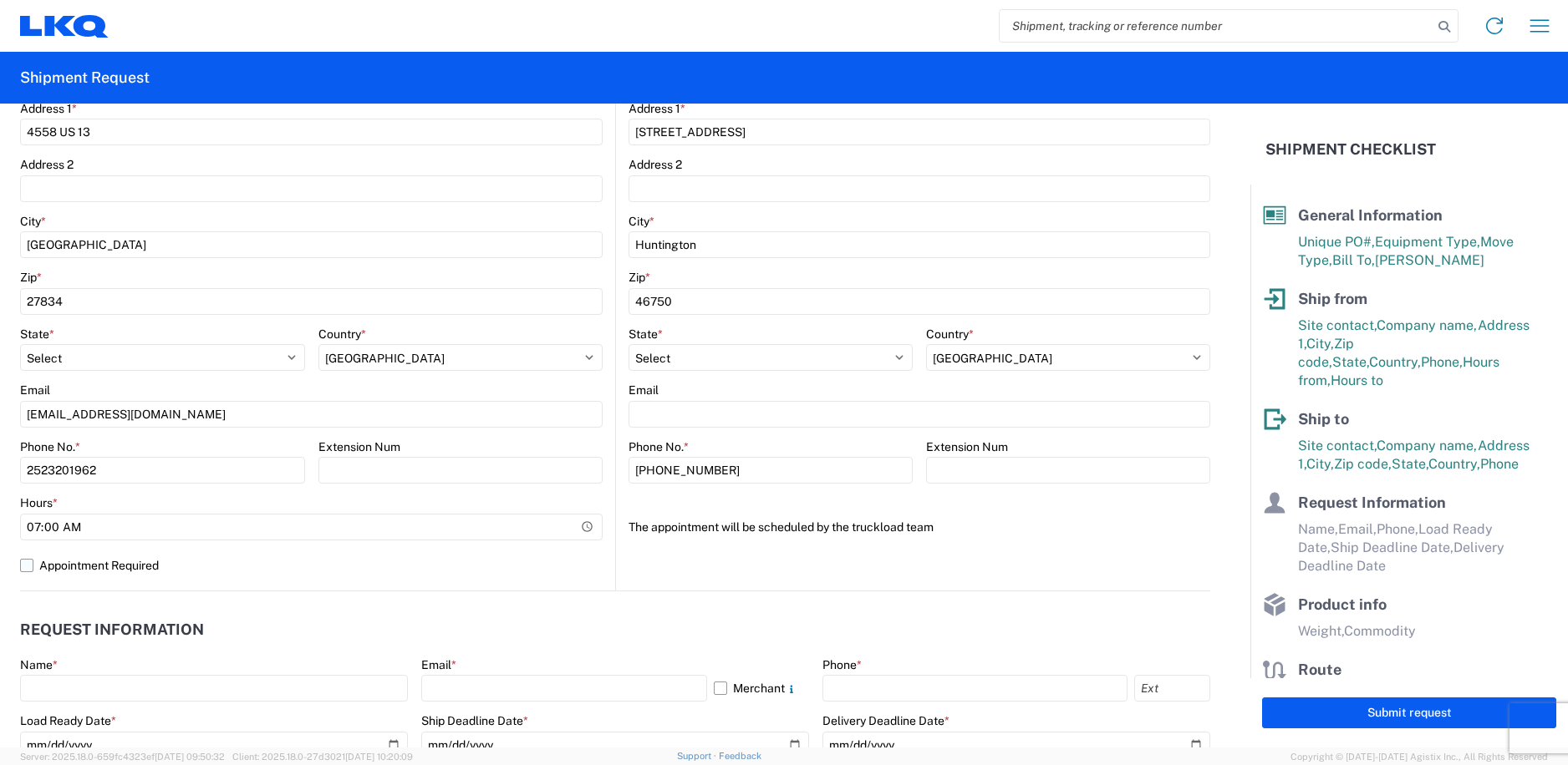
select select "US"
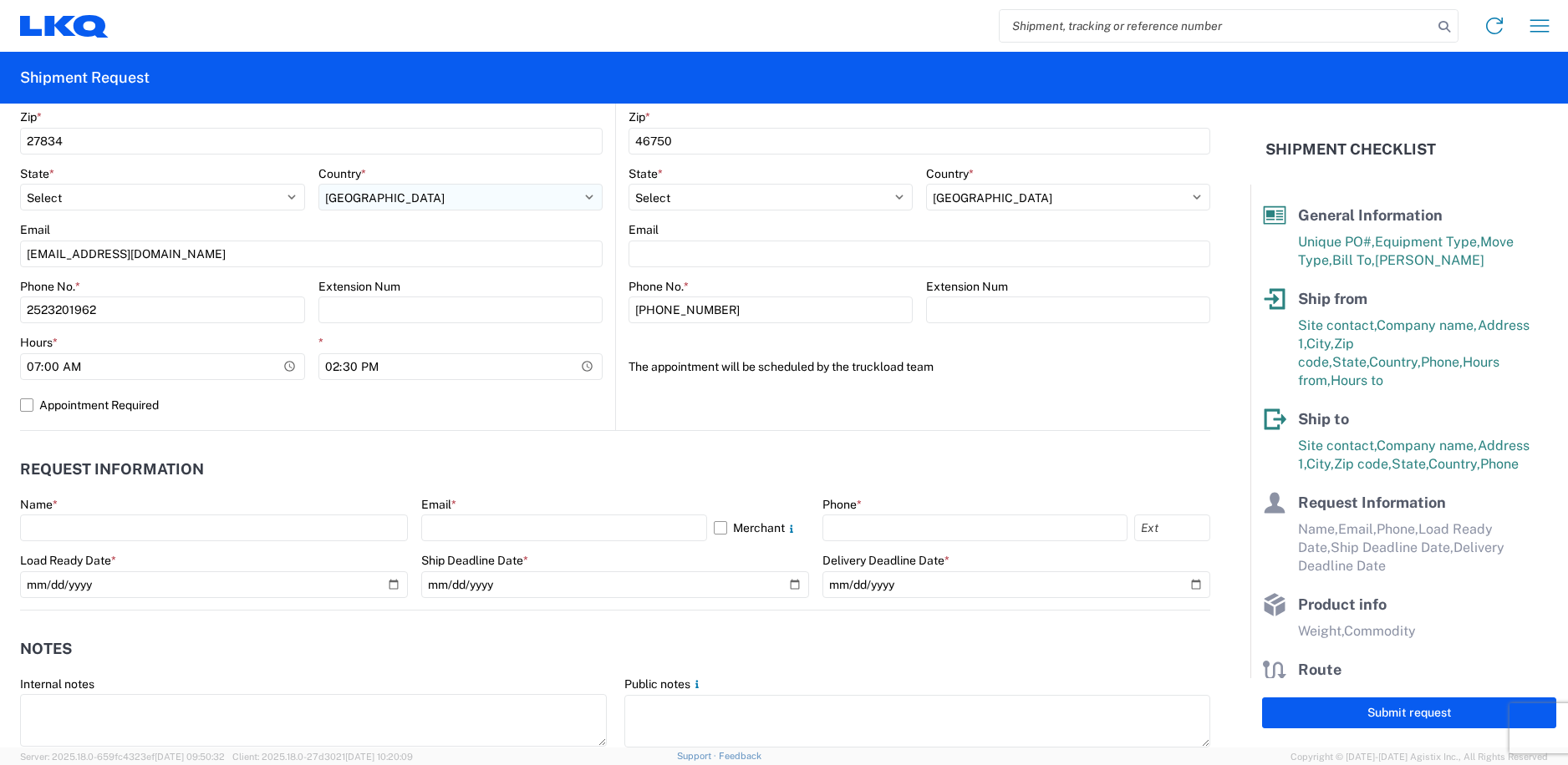
scroll to position [585, 0]
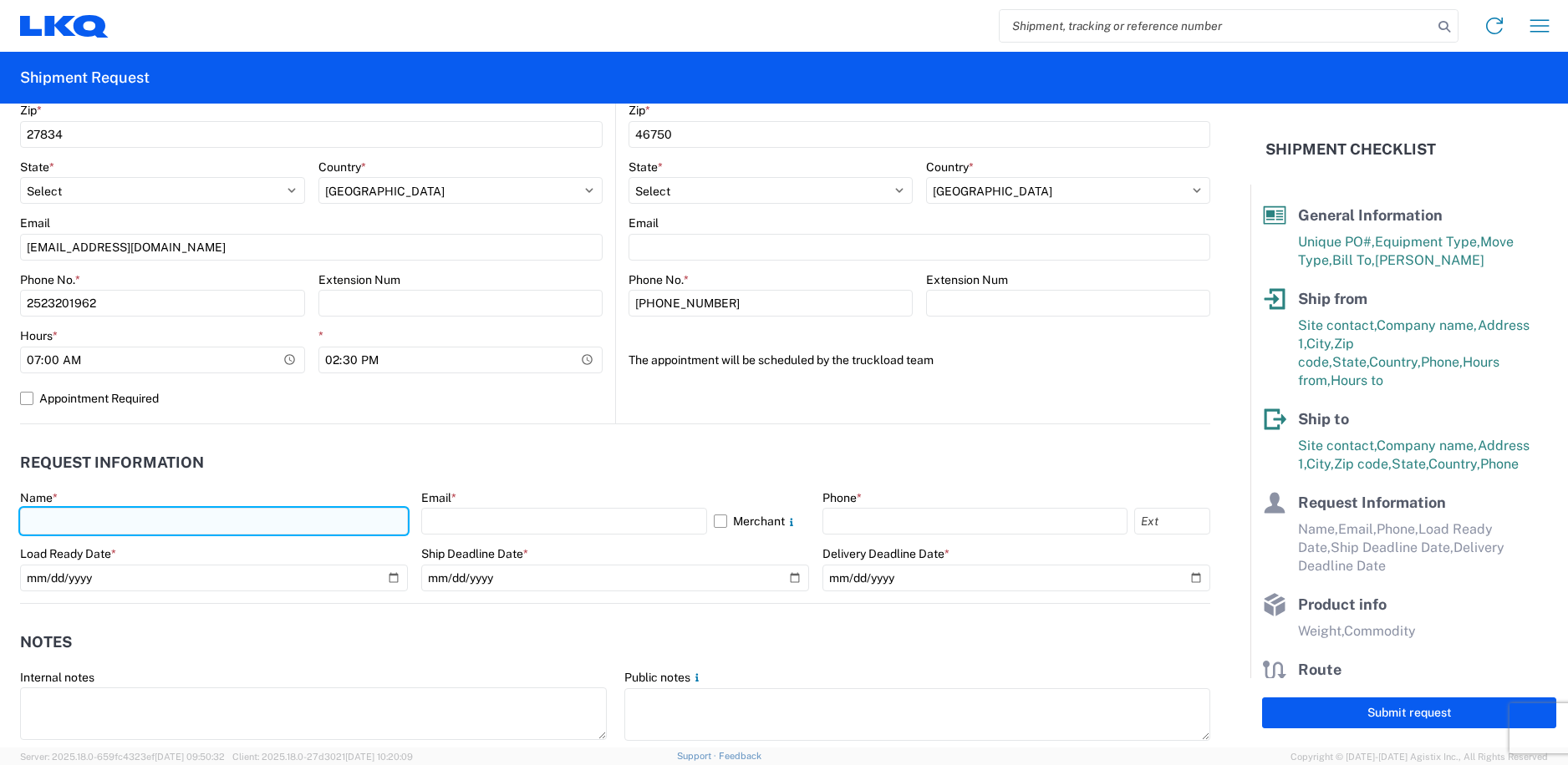
click at [370, 527] on input "text" at bounding box center [214, 521] width 388 height 27
type input "b"
type input "Brian Martin"
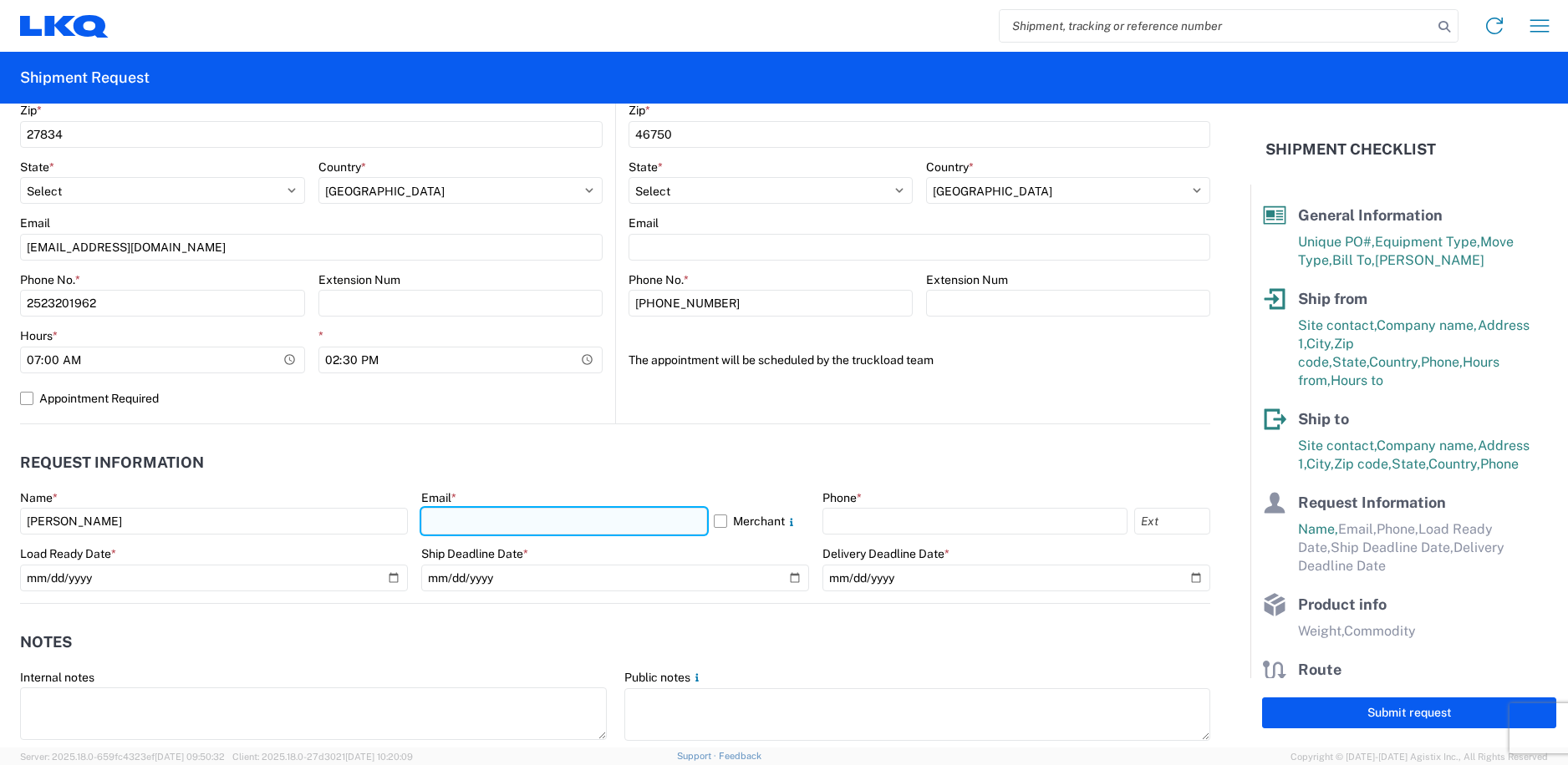
click at [600, 524] on input "text" at bounding box center [565, 521] width 286 height 27
type input "bmmartin@lkqcorp.com"
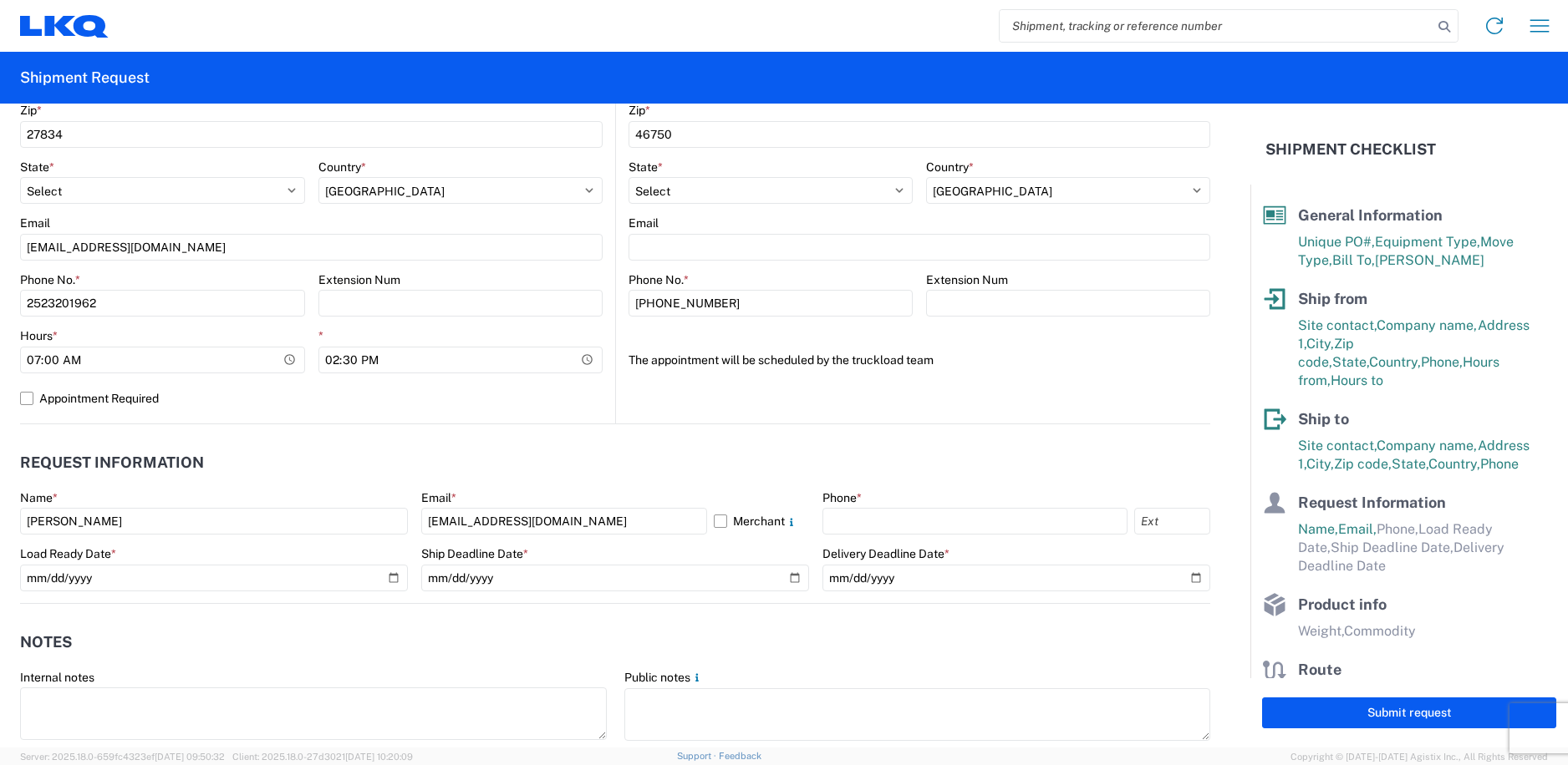
click at [674, 453] on header "Request Information" at bounding box center [615, 463] width 1190 height 38
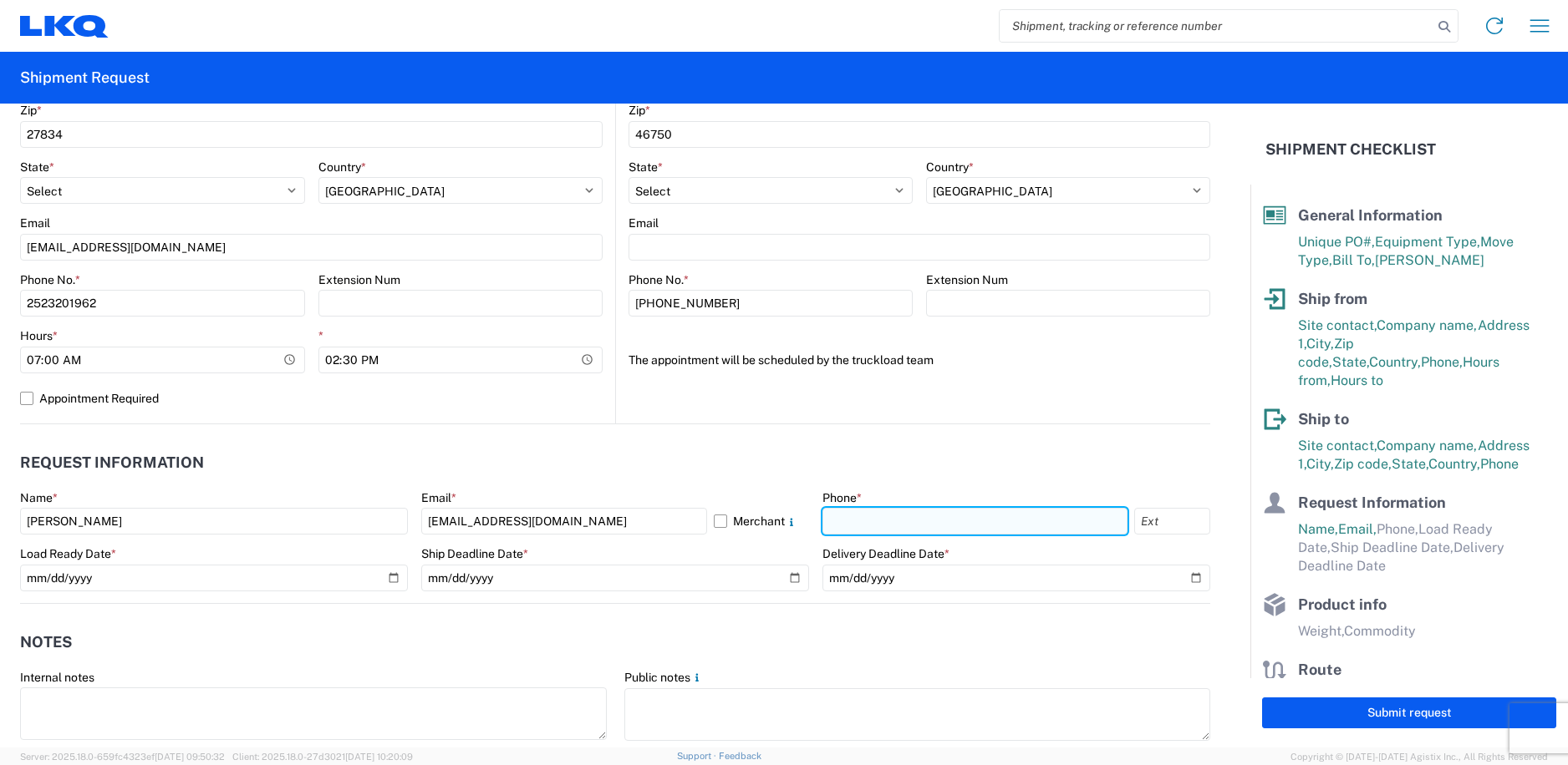
click at [895, 527] on input "text" at bounding box center [975, 521] width 305 height 27
type input "2523201962"
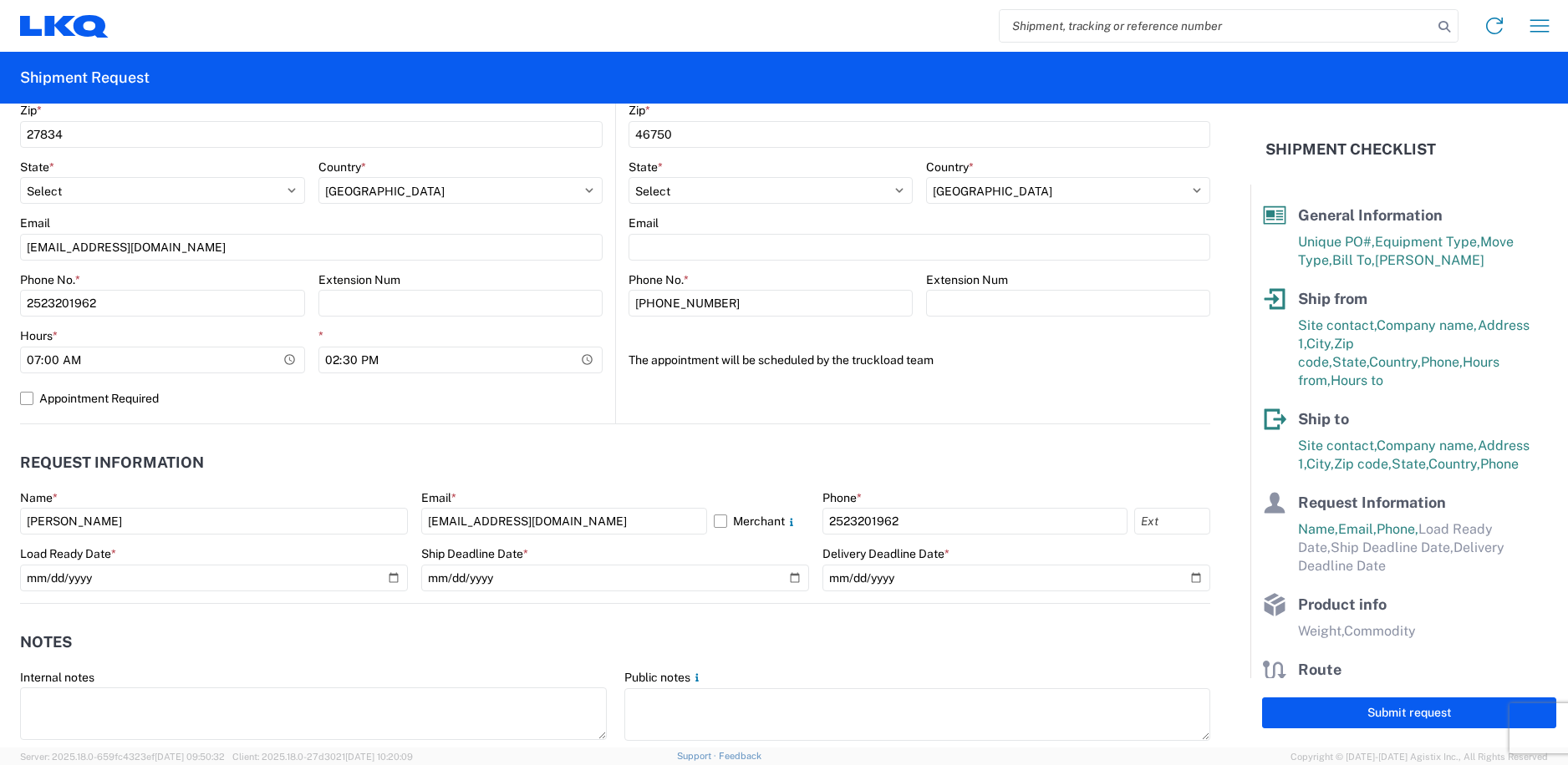
click at [903, 470] on header "Request Information" at bounding box center [615, 463] width 1190 height 38
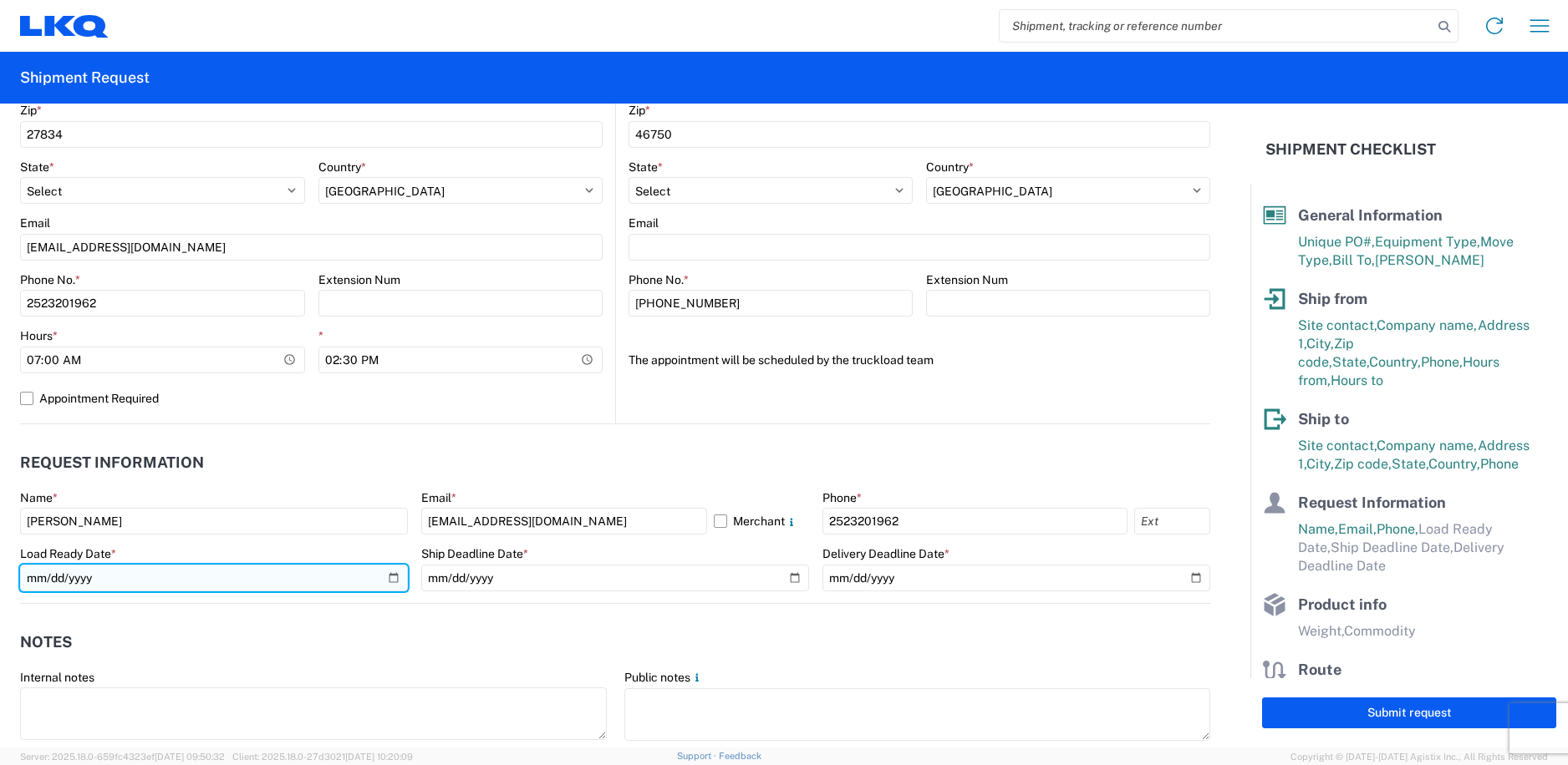
click at [385, 576] on input "date" at bounding box center [214, 577] width 388 height 27
type input "2025-09-23"
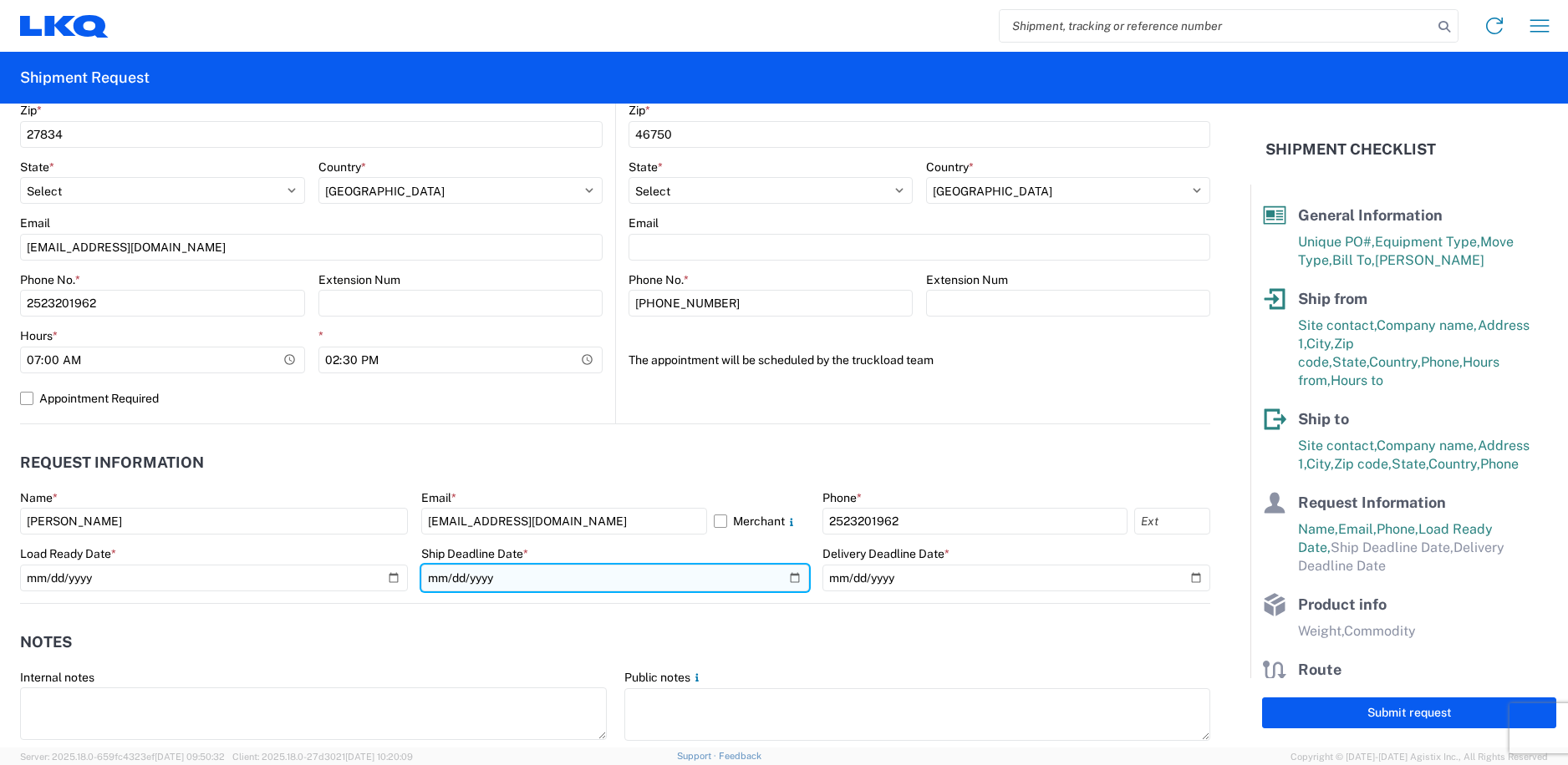
click at [613, 582] on input "date" at bounding box center [615, 577] width 388 height 27
click at [787, 573] on input "date" at bounding box center [615, 577] width 388 height 27
type input "2025-09-23"
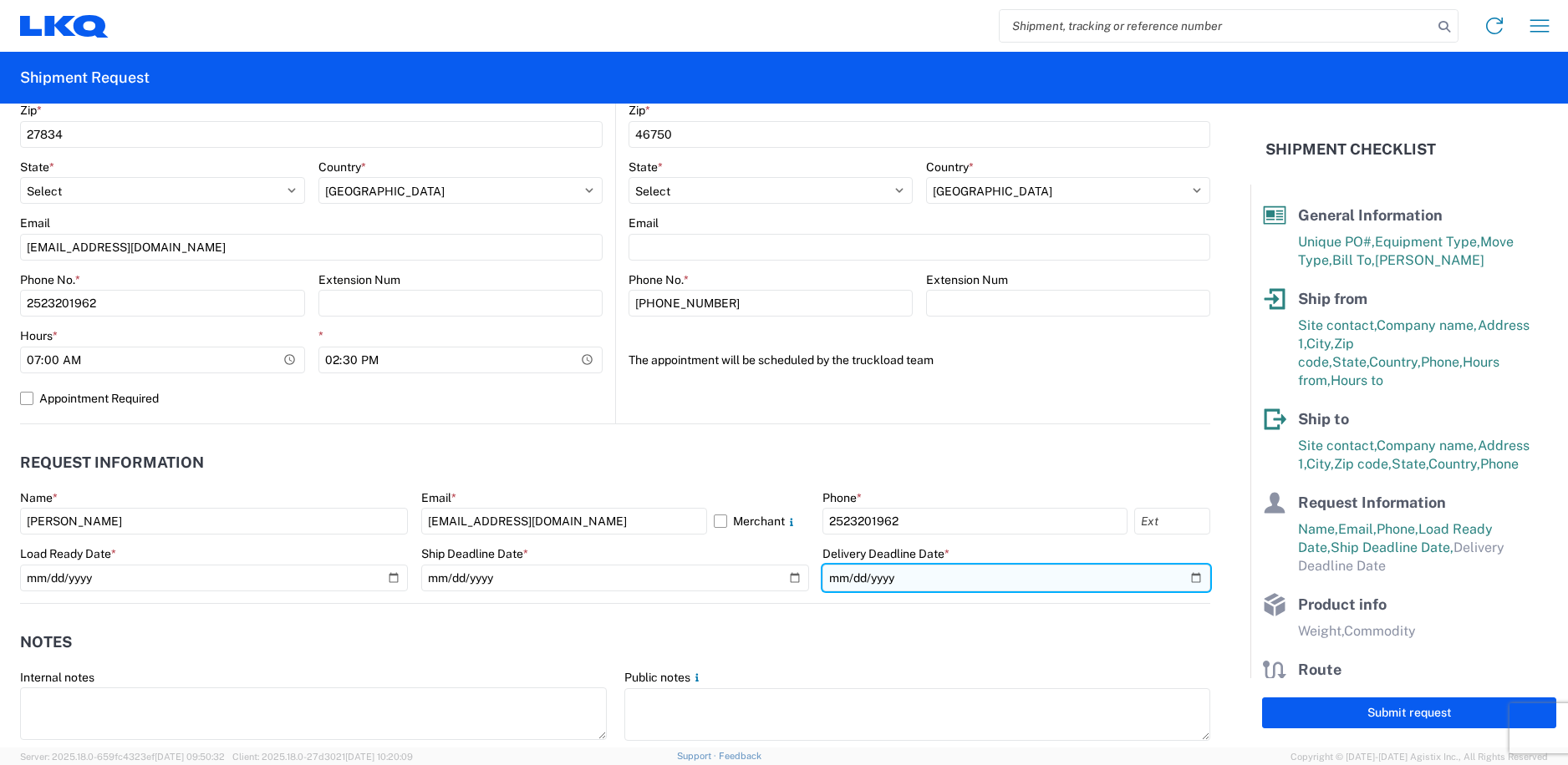
click at [1188, 574] on input "date" at bounding box center [1016, 577] width 388 height 27
type input "2025-09-24"
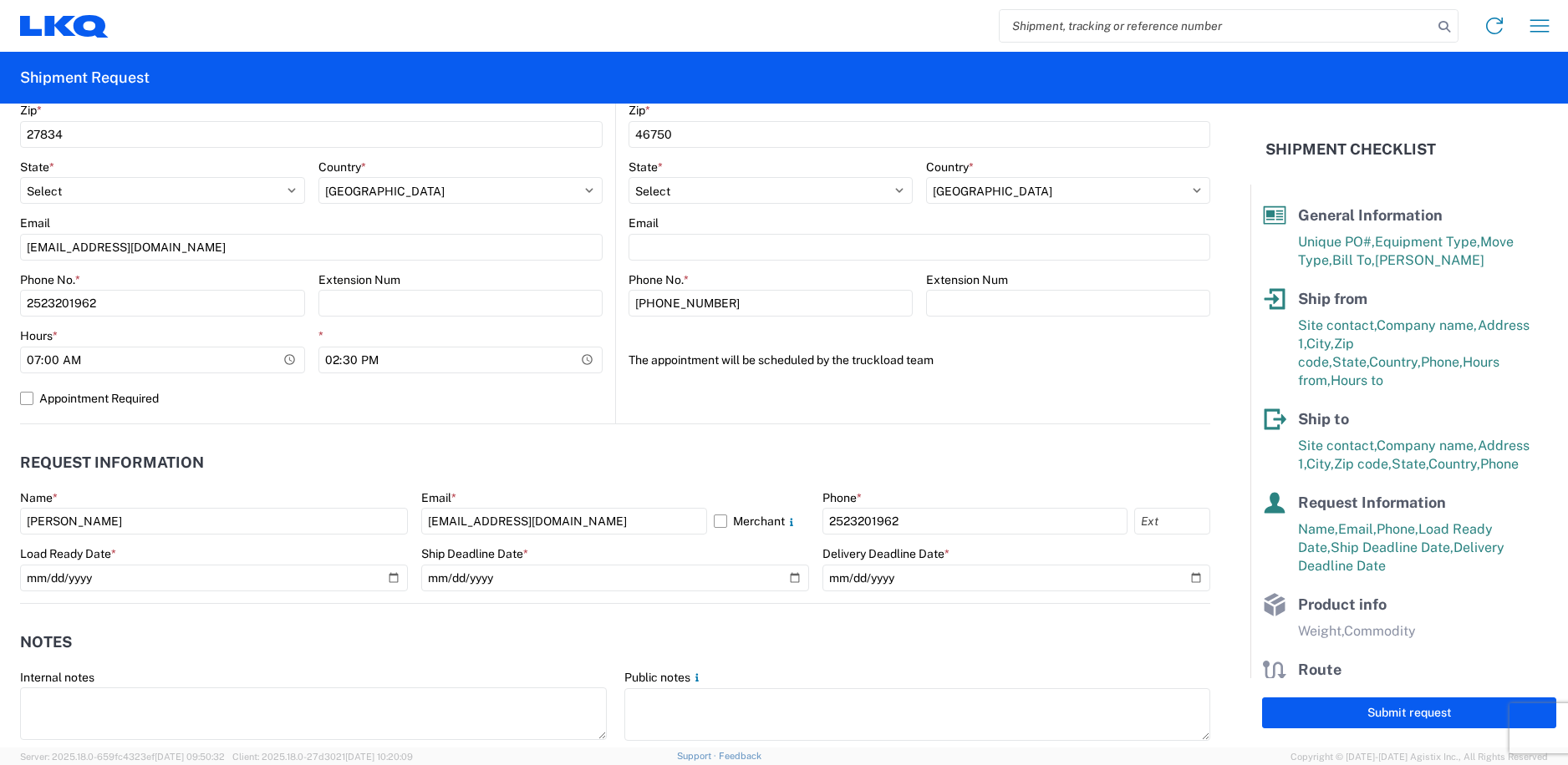
click at [763, 480] on header "Request Information" at bounding box center [615, 463] width 1190 height 38
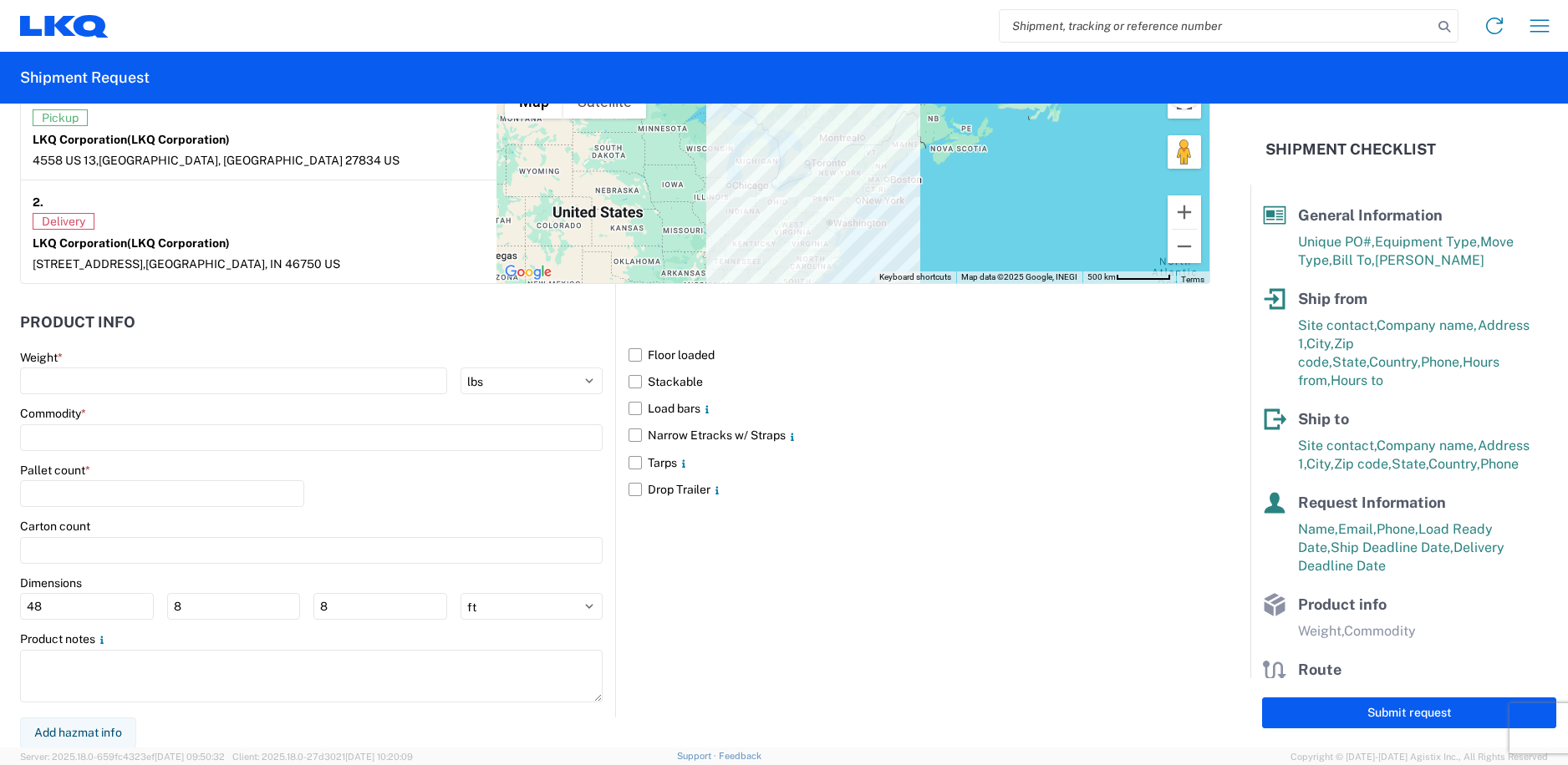
scroll to position [1359, 0]
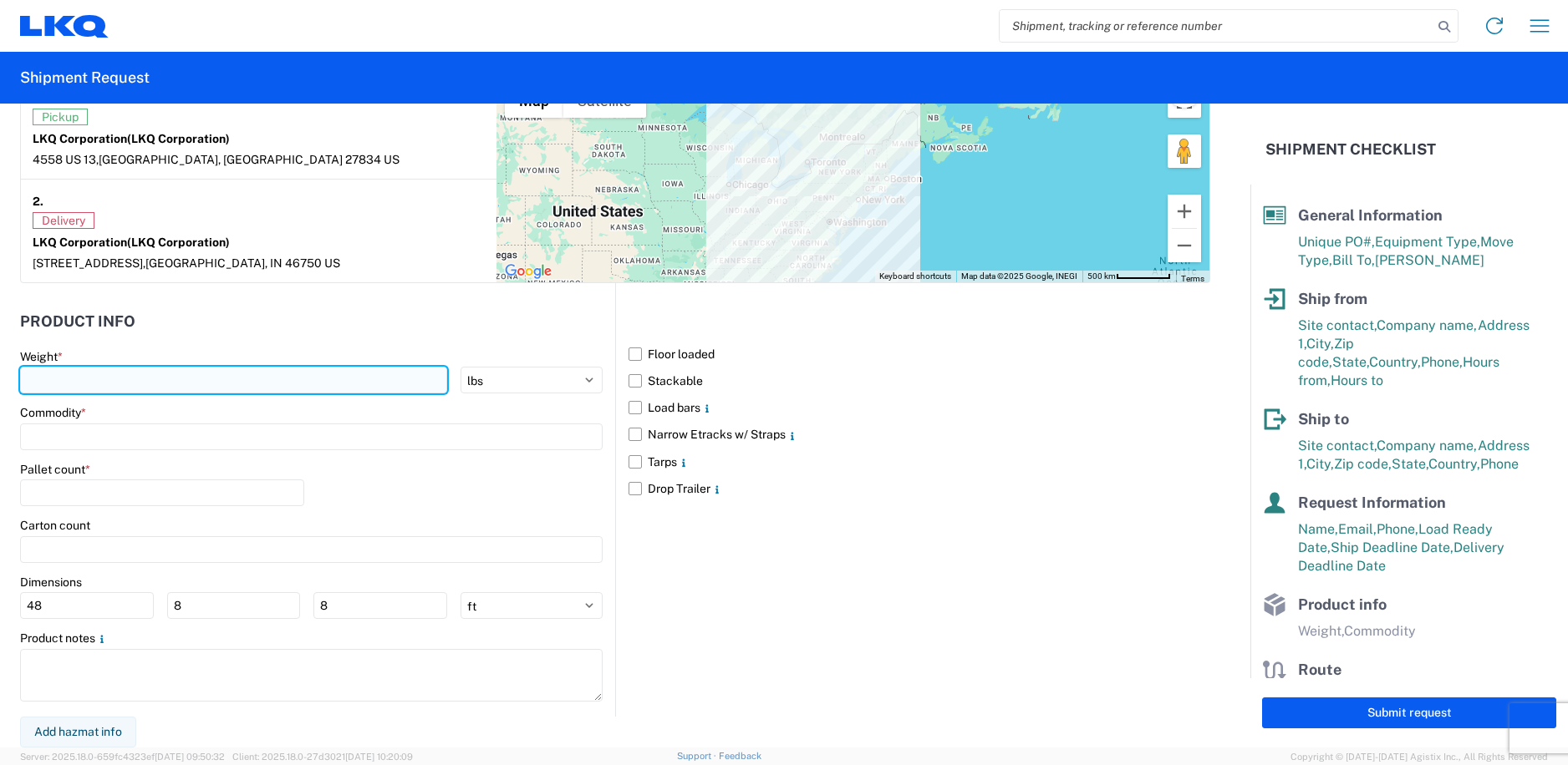
click at [364, 379] on input "number" at bounding box center [233, 380] width 427 height 27
type input "400000"
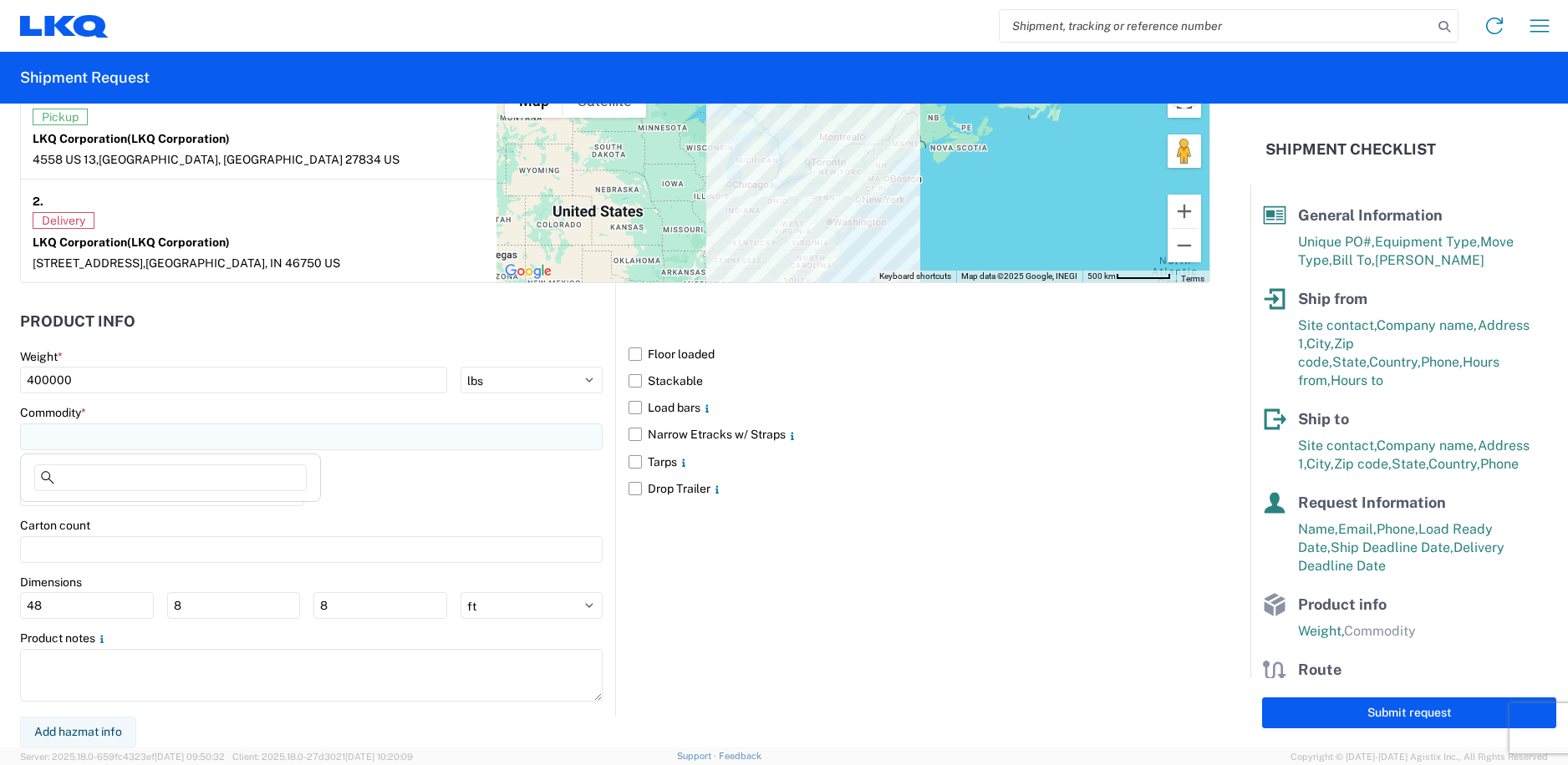
click at [324, 432] on input at bounding box center [311, 437] width 583 height 27
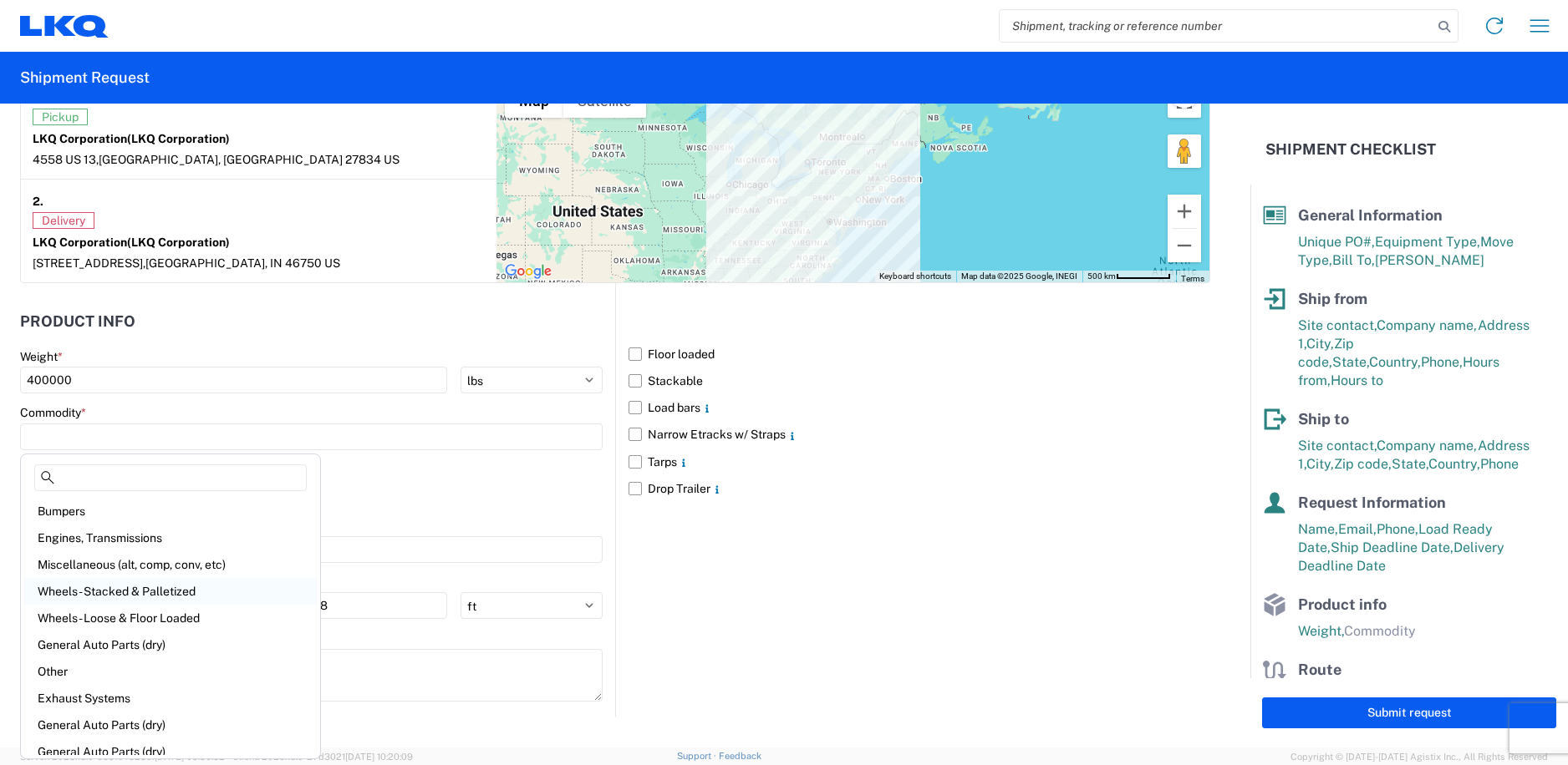
click at [165, 588] on div "Wheels - Stacked & Palletized" at bounding box center [170, 591] width 292 height 27
type input "Wheels - Stacked & Palletized"
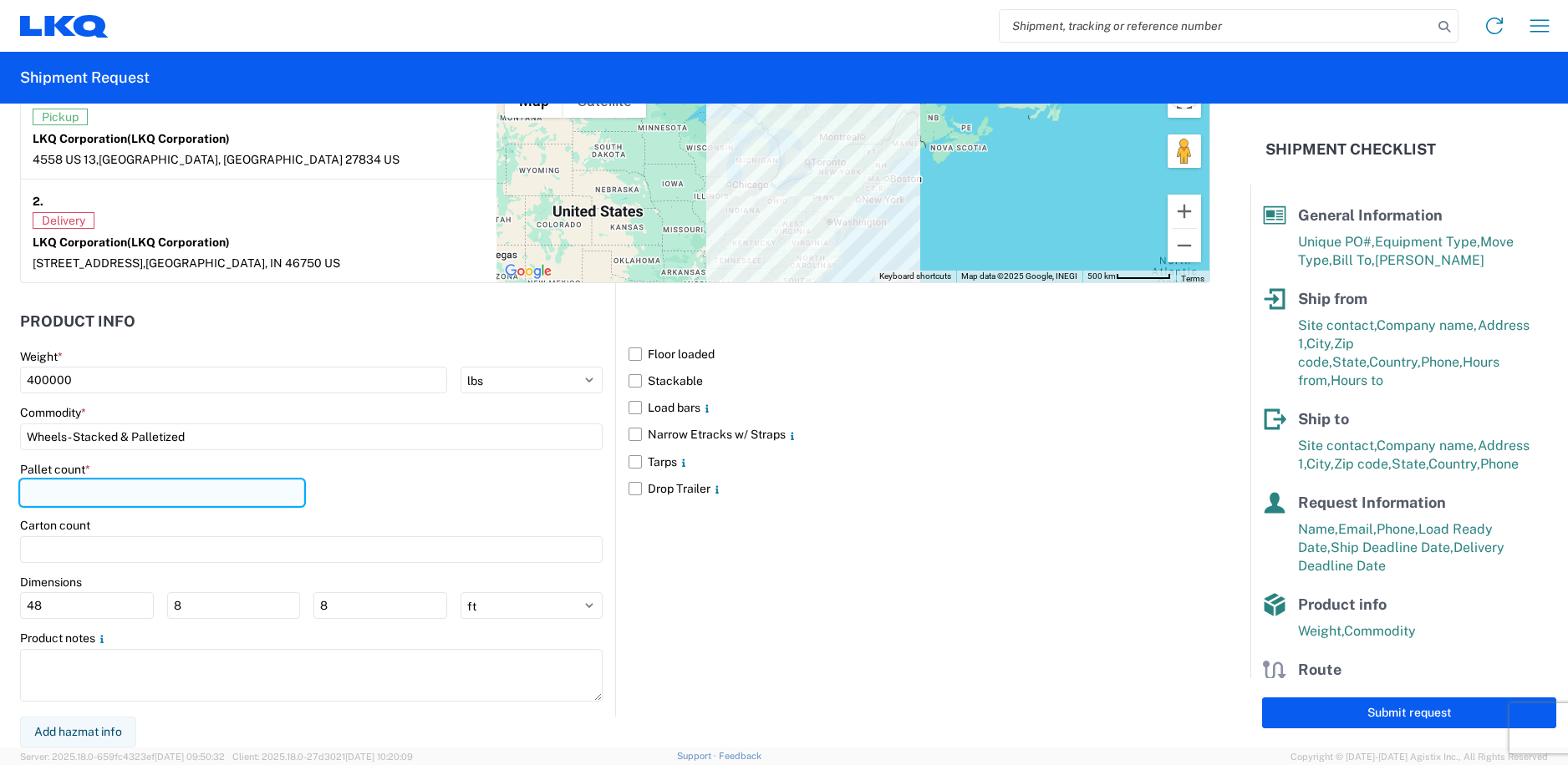
click at [148, 490] on input "number" at bounding box center [162, 493] width 284 height 27
type input "40"
click at [497, 522] on div "Carton count" at bounding box center [311, 525] width 583 height 15
click at [628, 355] on label "Floor loaded" at bounding box center [919, 354] width 582 height 27
click at [0, 0] on input "Floor loaded" at bounding box center [0, 0] width 0 height 0
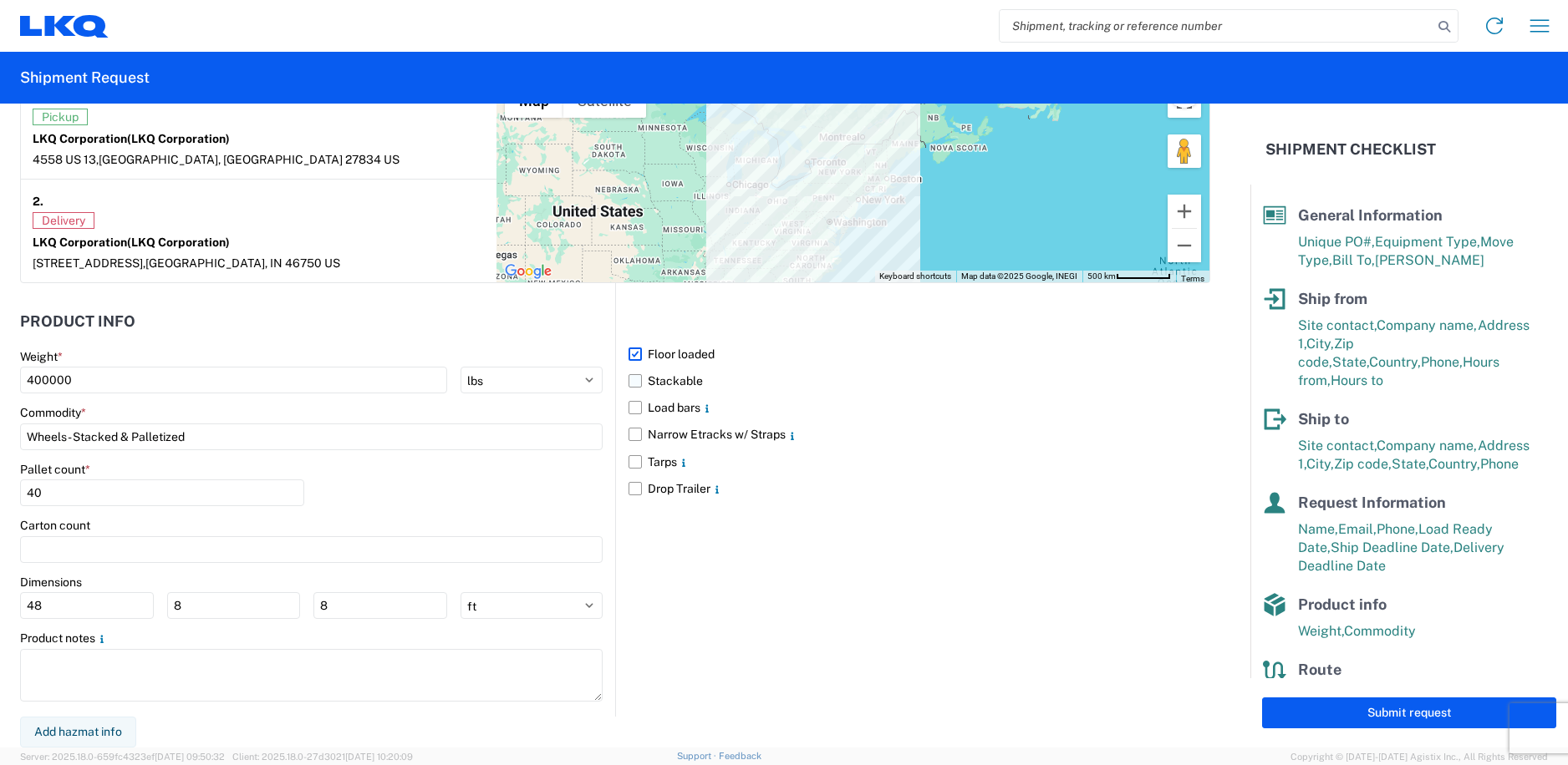
click at [628, 377] on label "Stackable" at bounding box center [919, 381] width 582 height 27
click at [0, 0] on input "Stackable" at bounding box center [0, 0] width 0 height 0
click at [640, 430] on label "Narrow Etracks w/ Straps" at bounding box center [919, 434] width 582 height 27
click at [0, 0] on input "Narrow Etracks w/ Straps" at bounding box center [0, 0] width 0 height 0
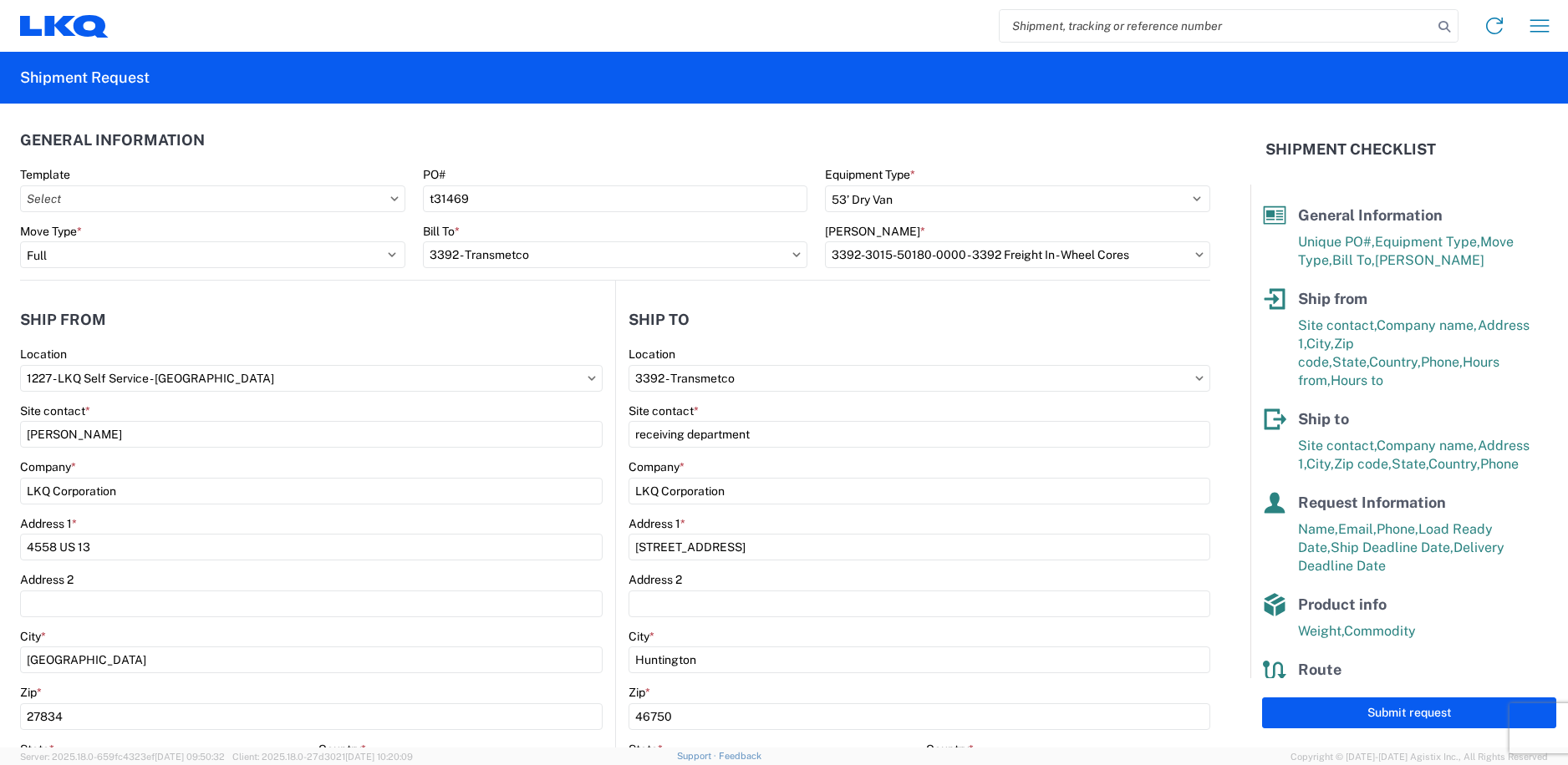
scroll to position [0, 0]
click at [1397, 721] on button "Submit request" at bounding box center [1409, 713] width 294 height 31
select select "US"
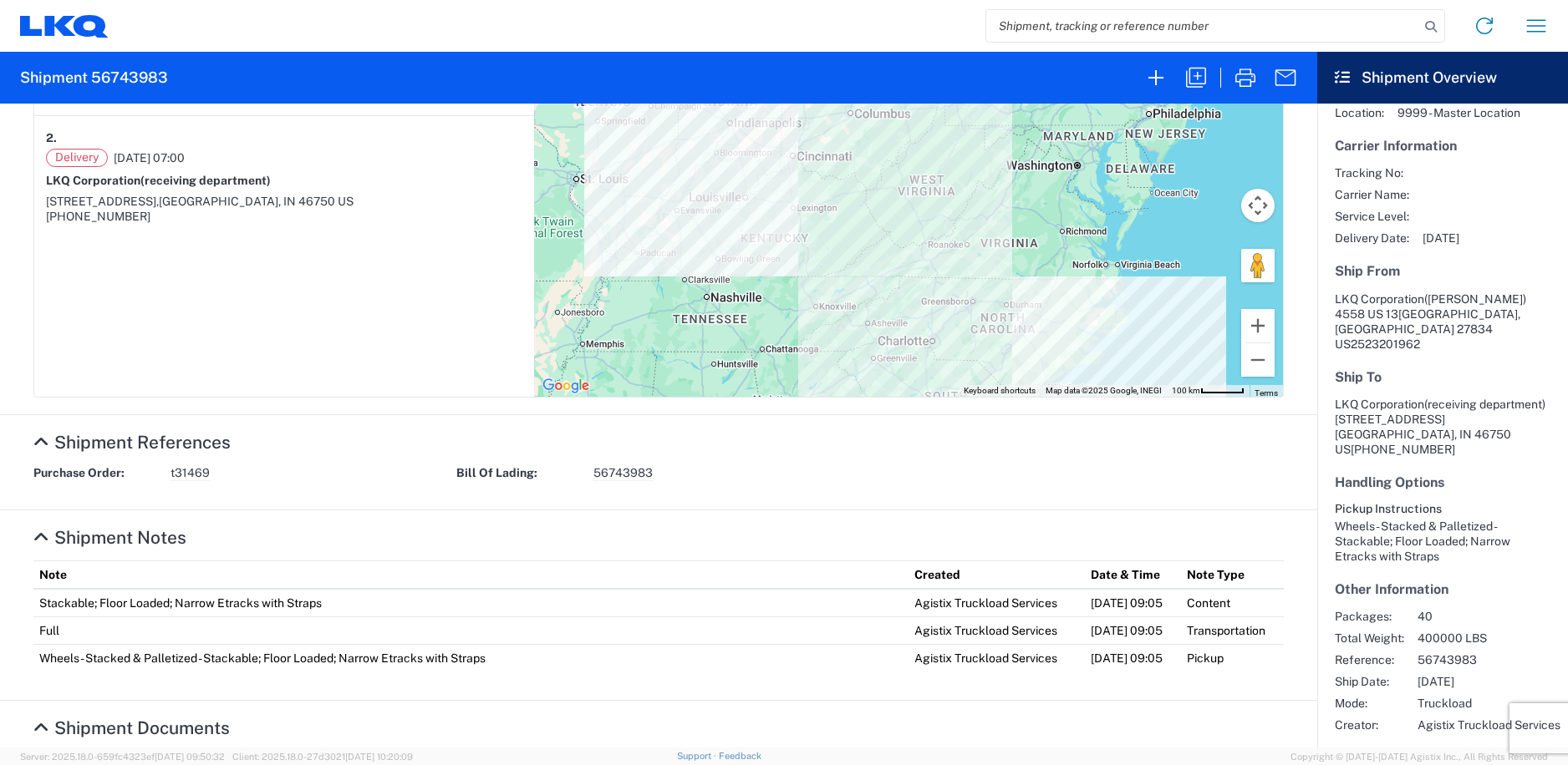
scroll to position [426, 0]
